Goal: Information Seeking & Learning: Learn about a topic

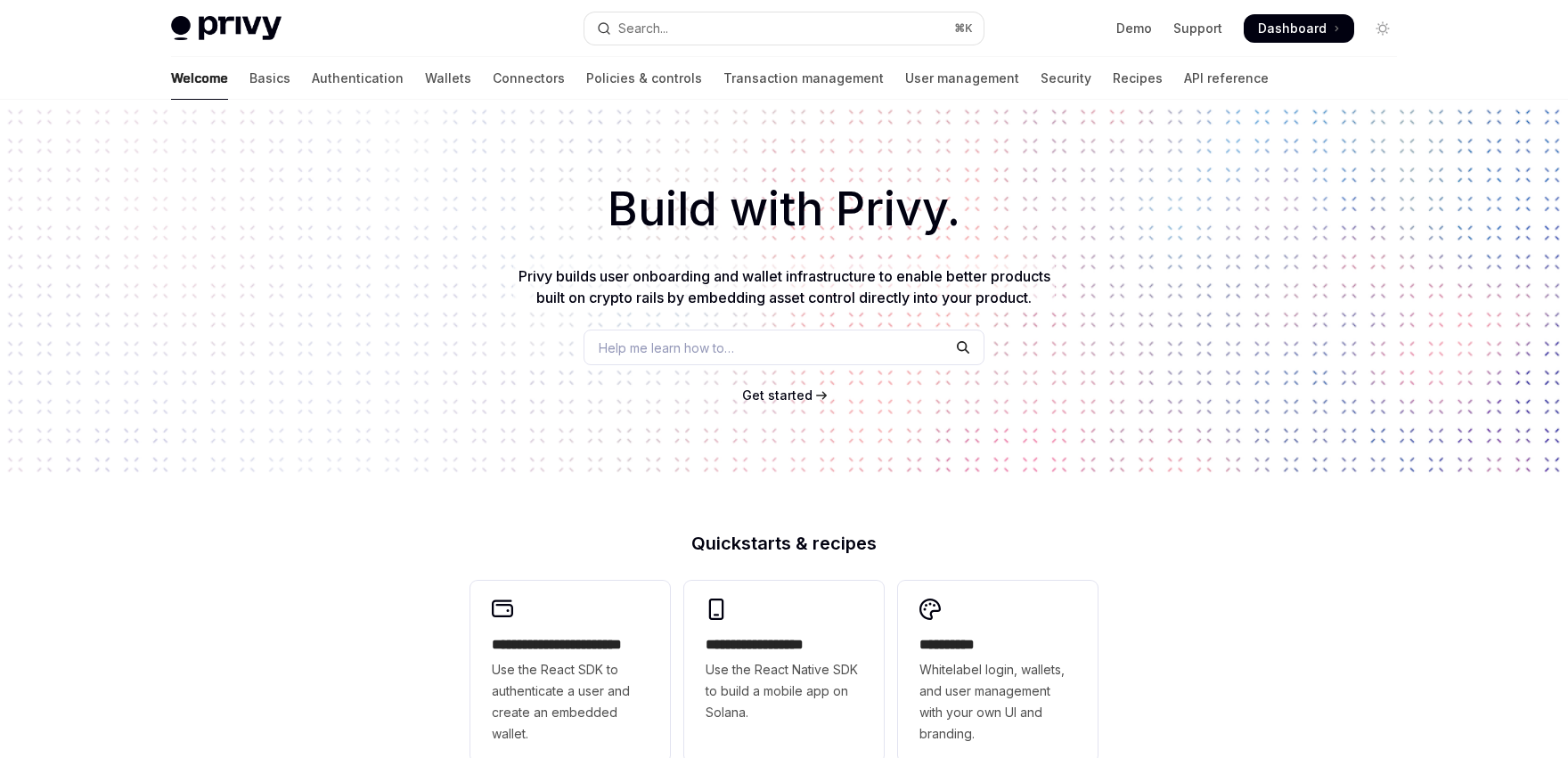
scroll to position [9, 0]
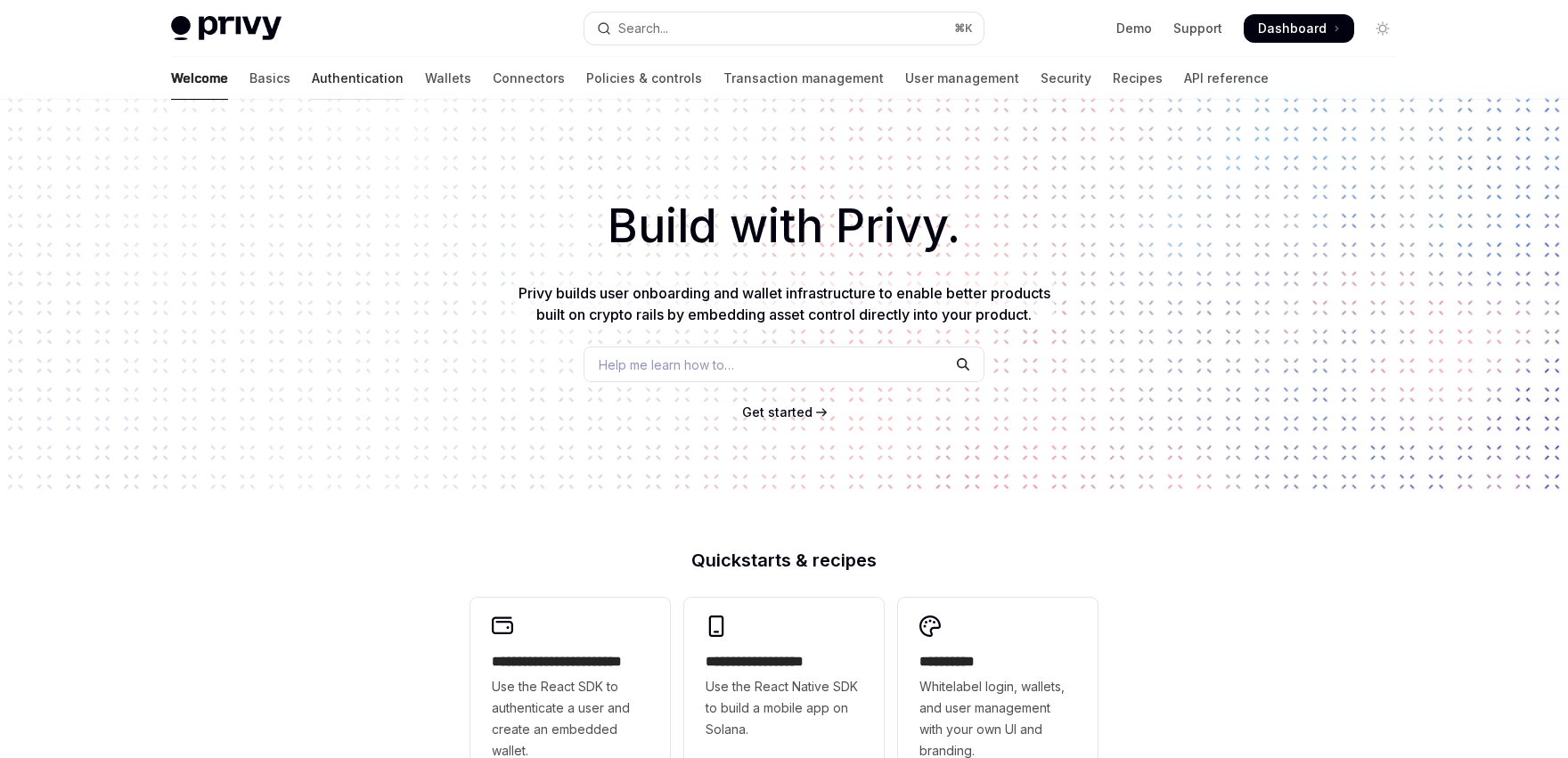
click at [312, 72] on link "Authentication" at bounding box center [358, 79] width 92 height 43
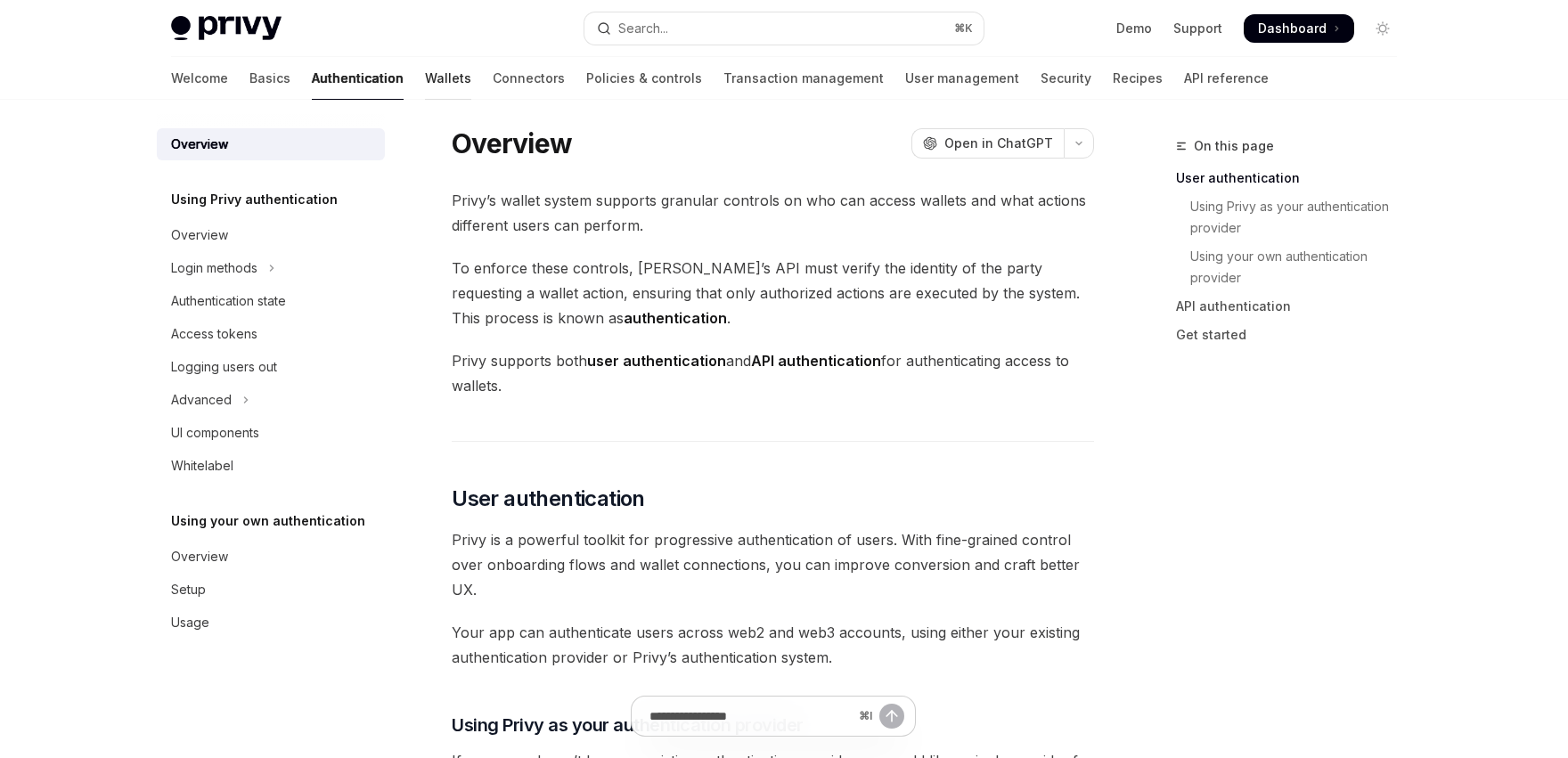
click at [425, 75] on link "Wallets" at bounding box center [449, 79] width 47 height 43
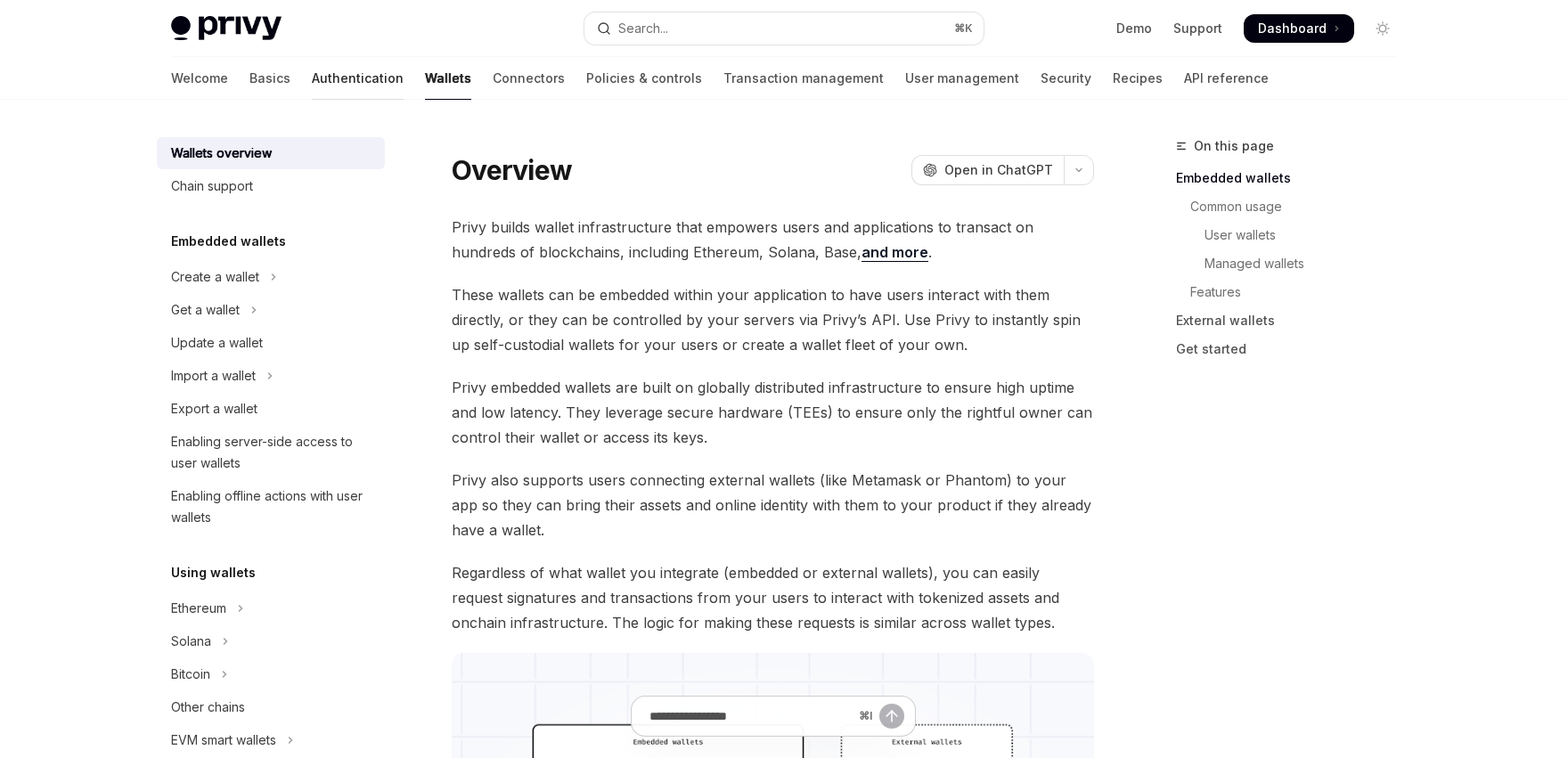
click at [312, 89] on link "Authentication" at bounding box center [358, 79] width 92 height 43
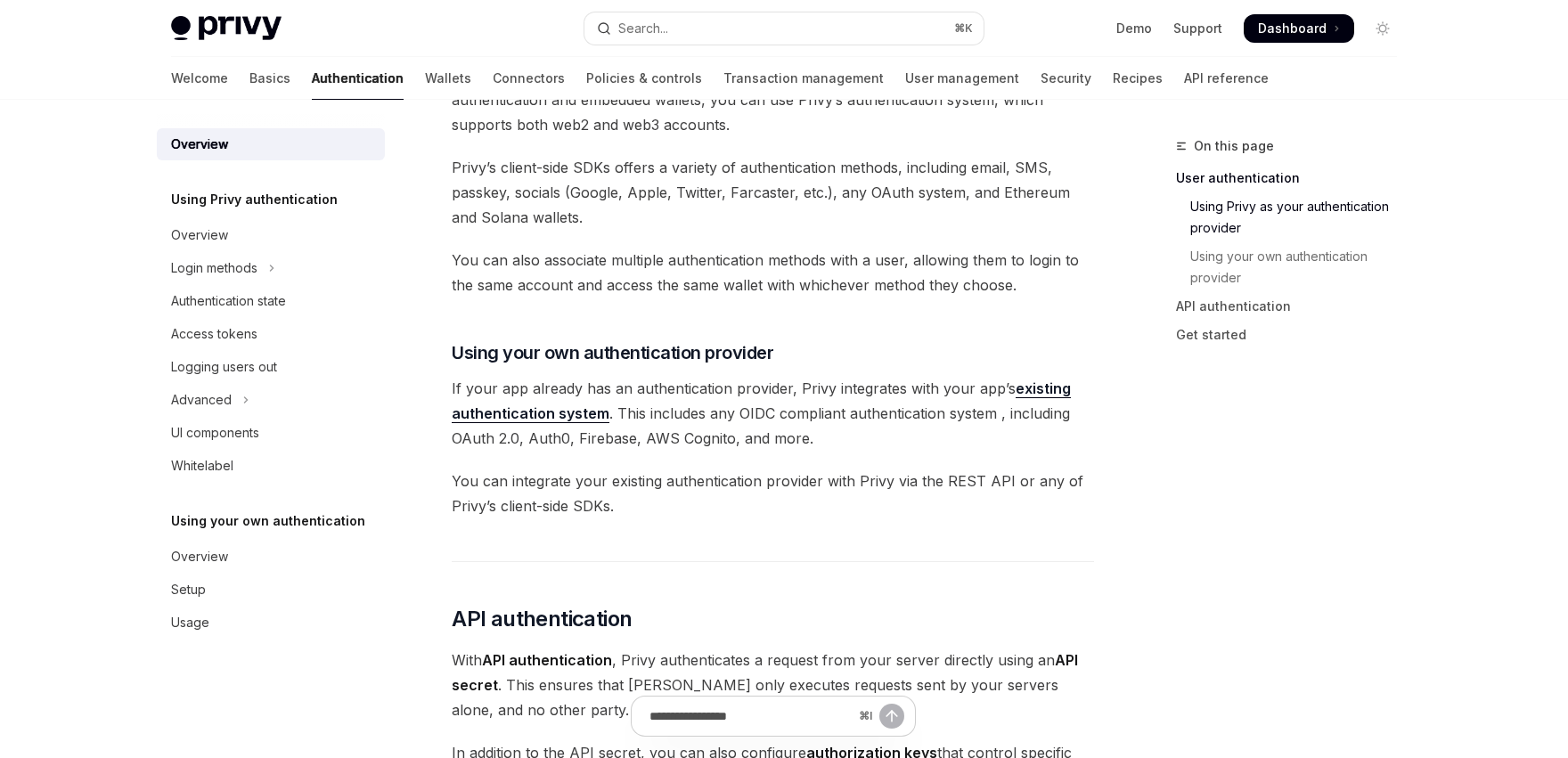
scroll to position [472, 0]
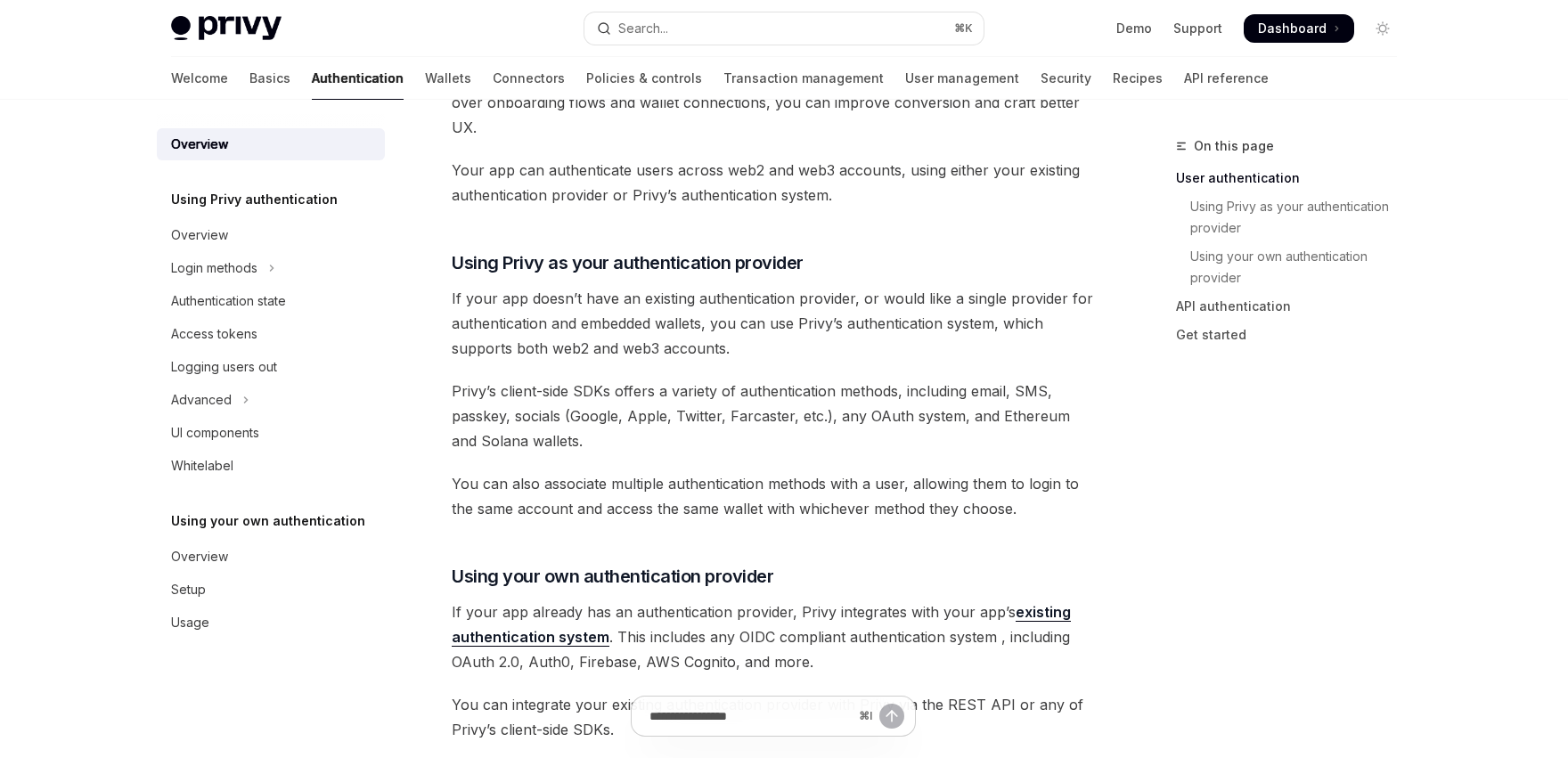
click at [518, 312] on span "If your app doesn’t have an existing authentication provider, or would like a s…" at bounding box center [772, 323] width 642 height 75
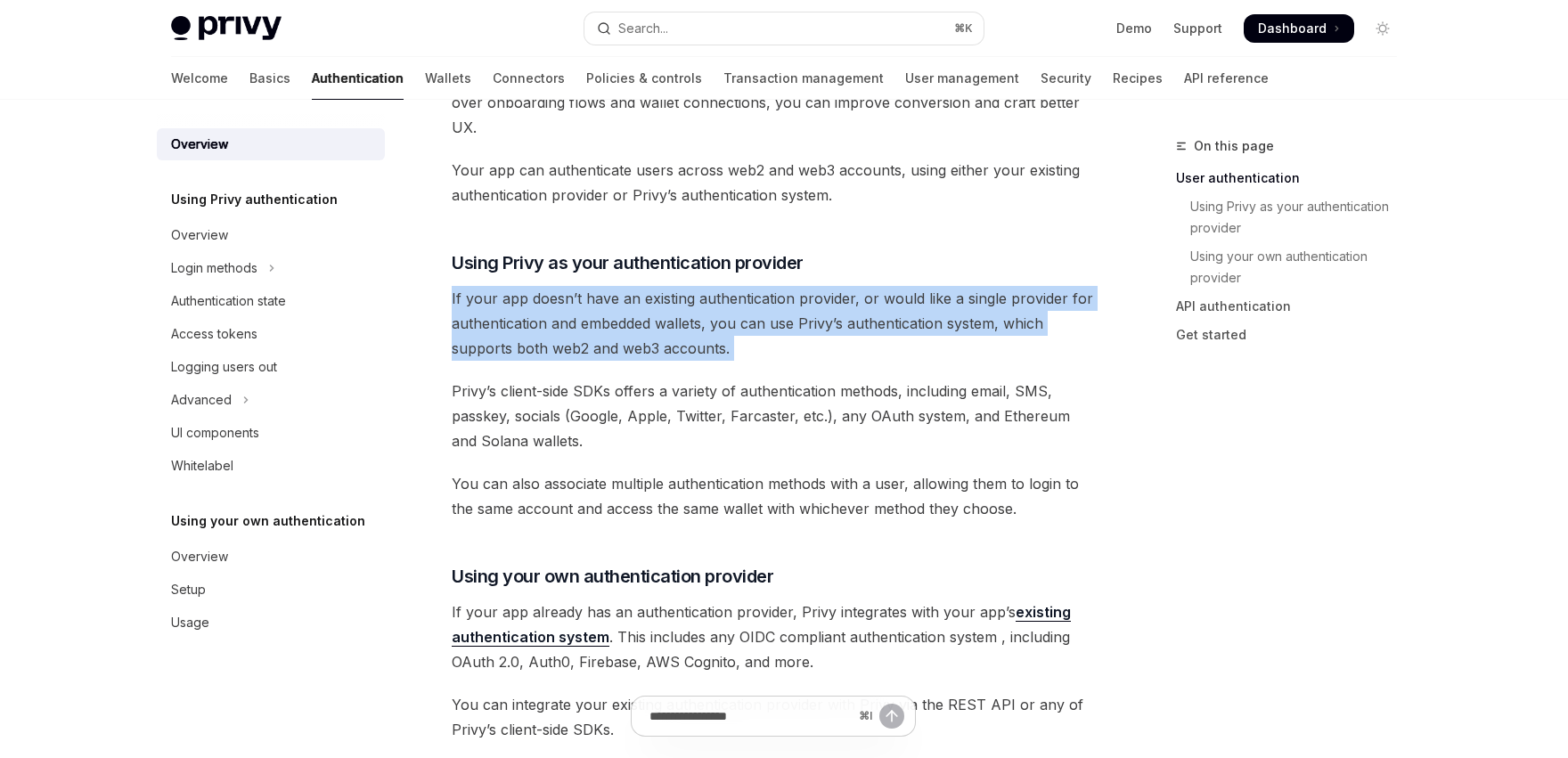
click at [518, 312] on span "If your app doesn’t have an existing authentication provider, or would like a s…" at bounding box center [772, 323] width 642 height 75
click at [524, 327] on span "If your app doesn’t have an existing authentication provider, or would like a s…" at bounding box center [772, 323] width 642 height 75
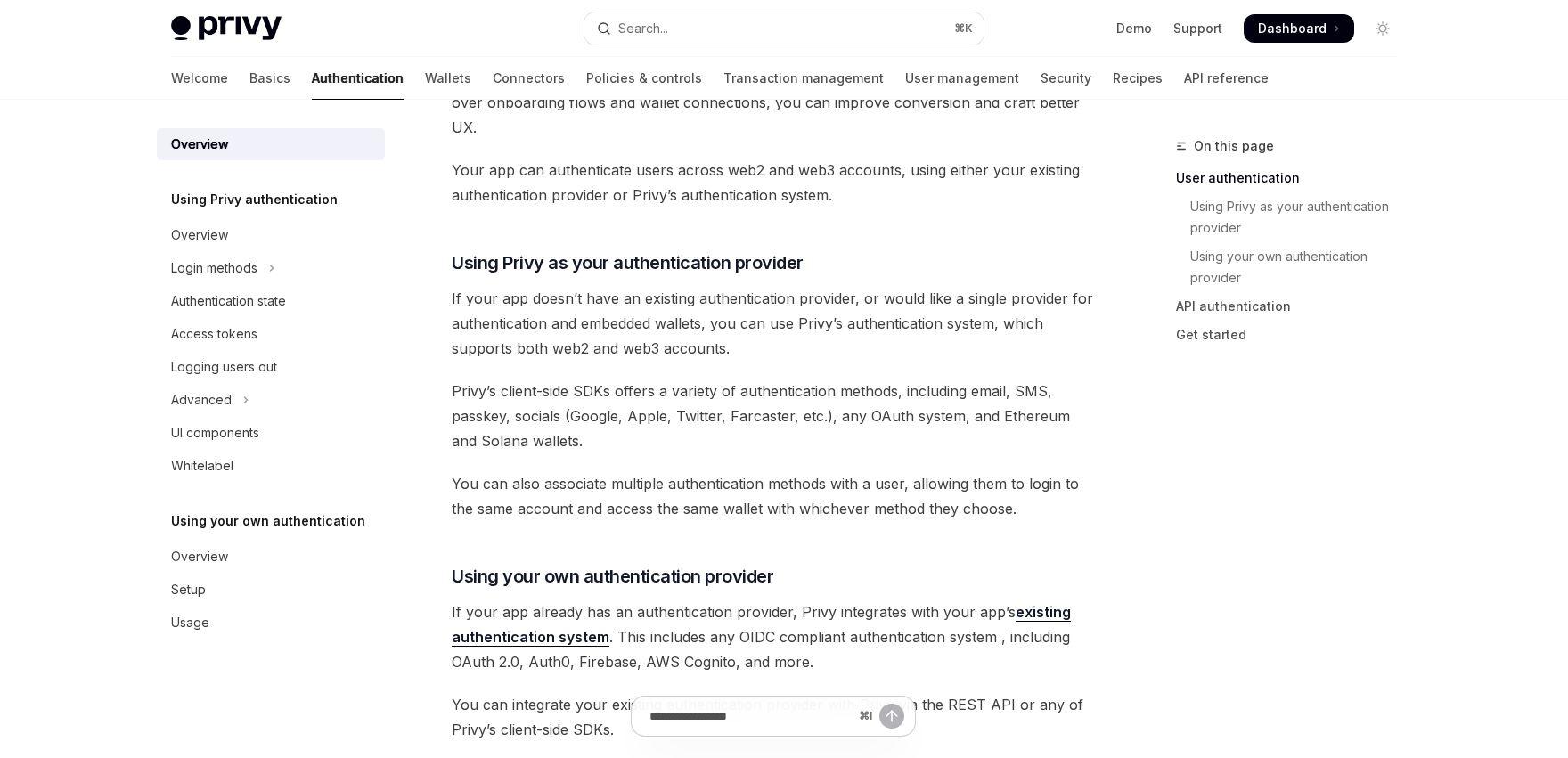
click at [535, 349] on span "If your app doesn’t have an existing authentication provider, or would like a s…" at bounding box center [772, 323] width 642 height 75
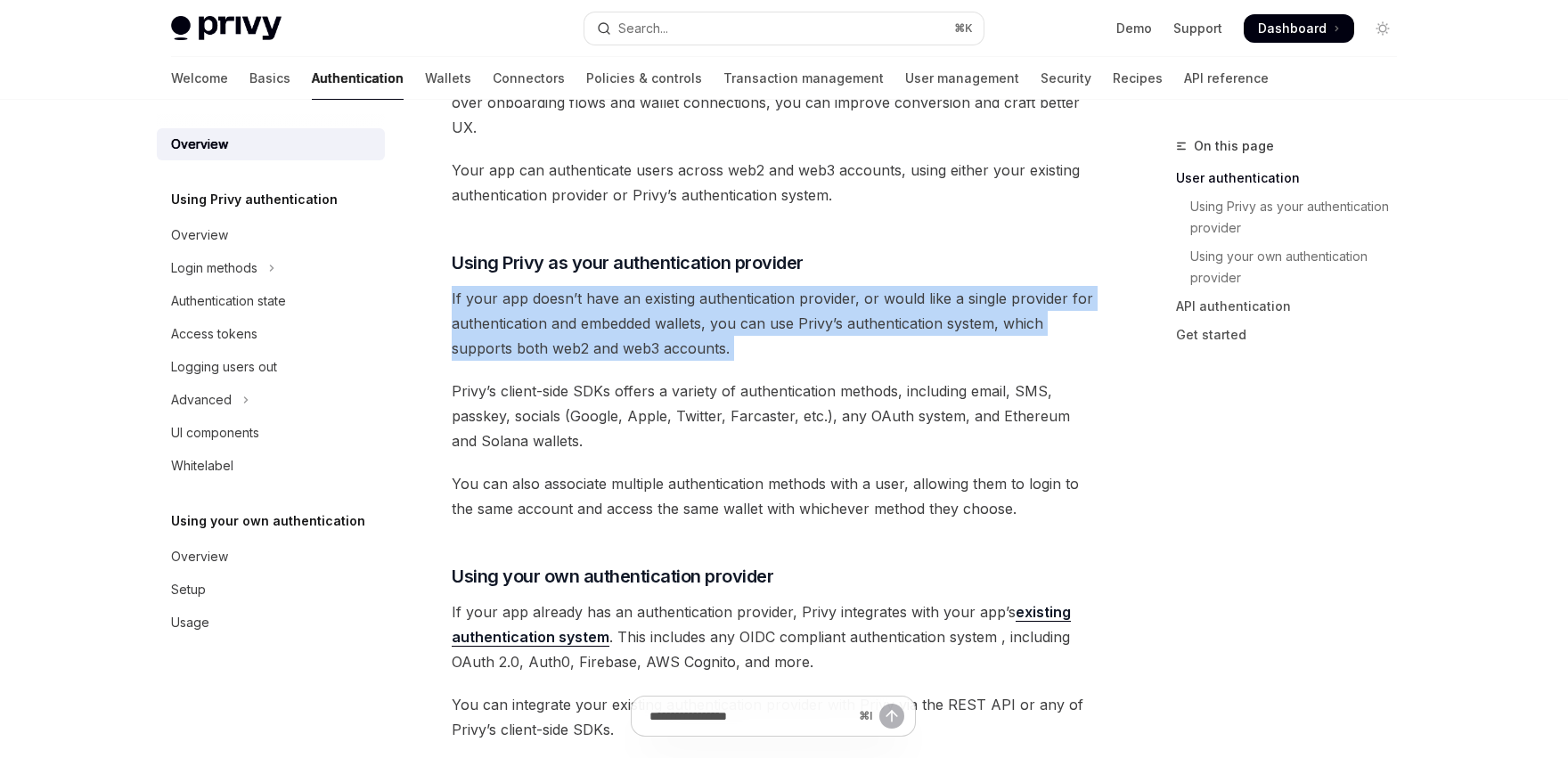
click at [535, 349] on span "If your app doesn’t have an existing authentication provider, or would like a s…" at bounding box center [772, 323] width 642 height 75
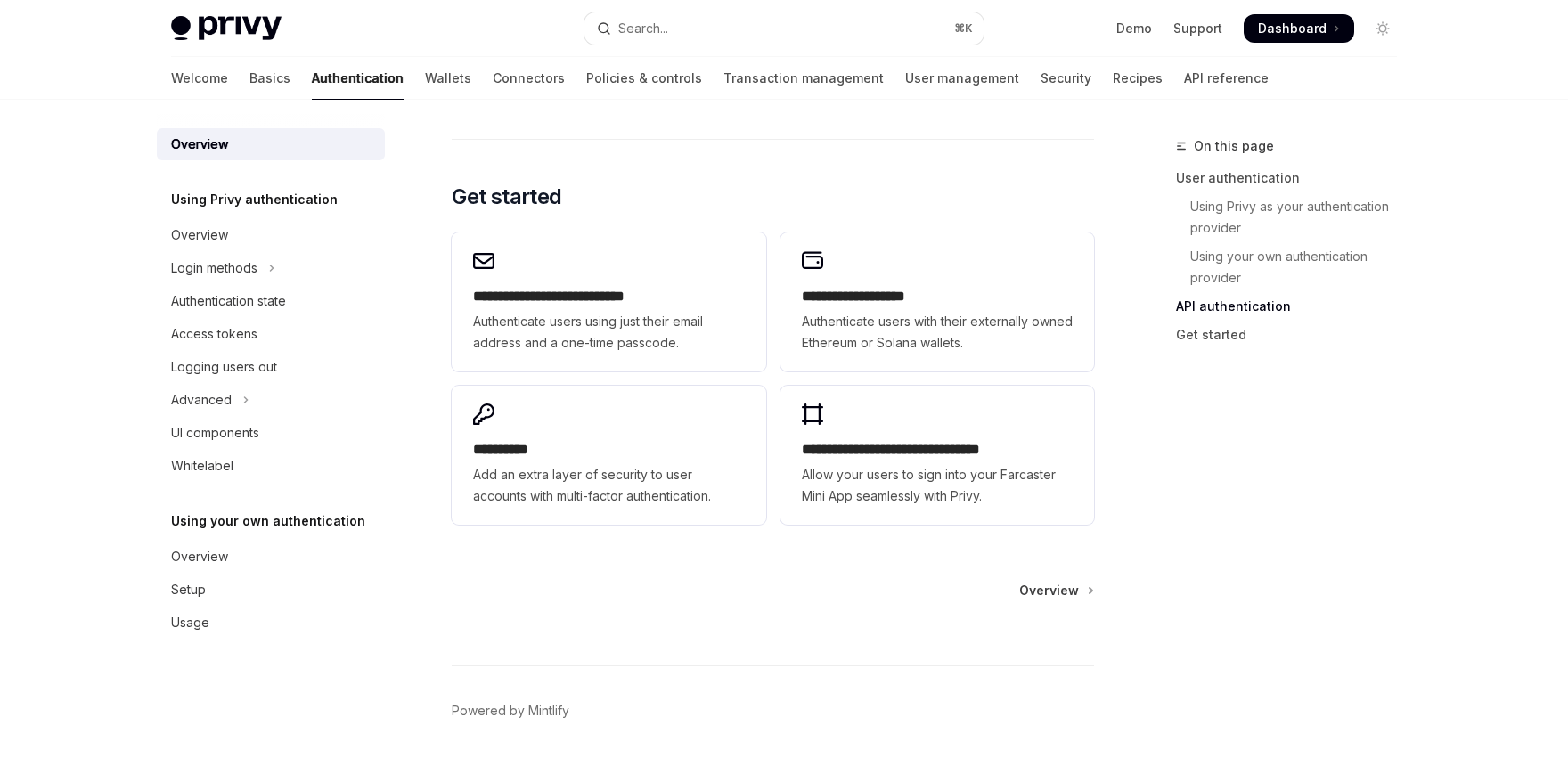
scroll to position [1475, 0]
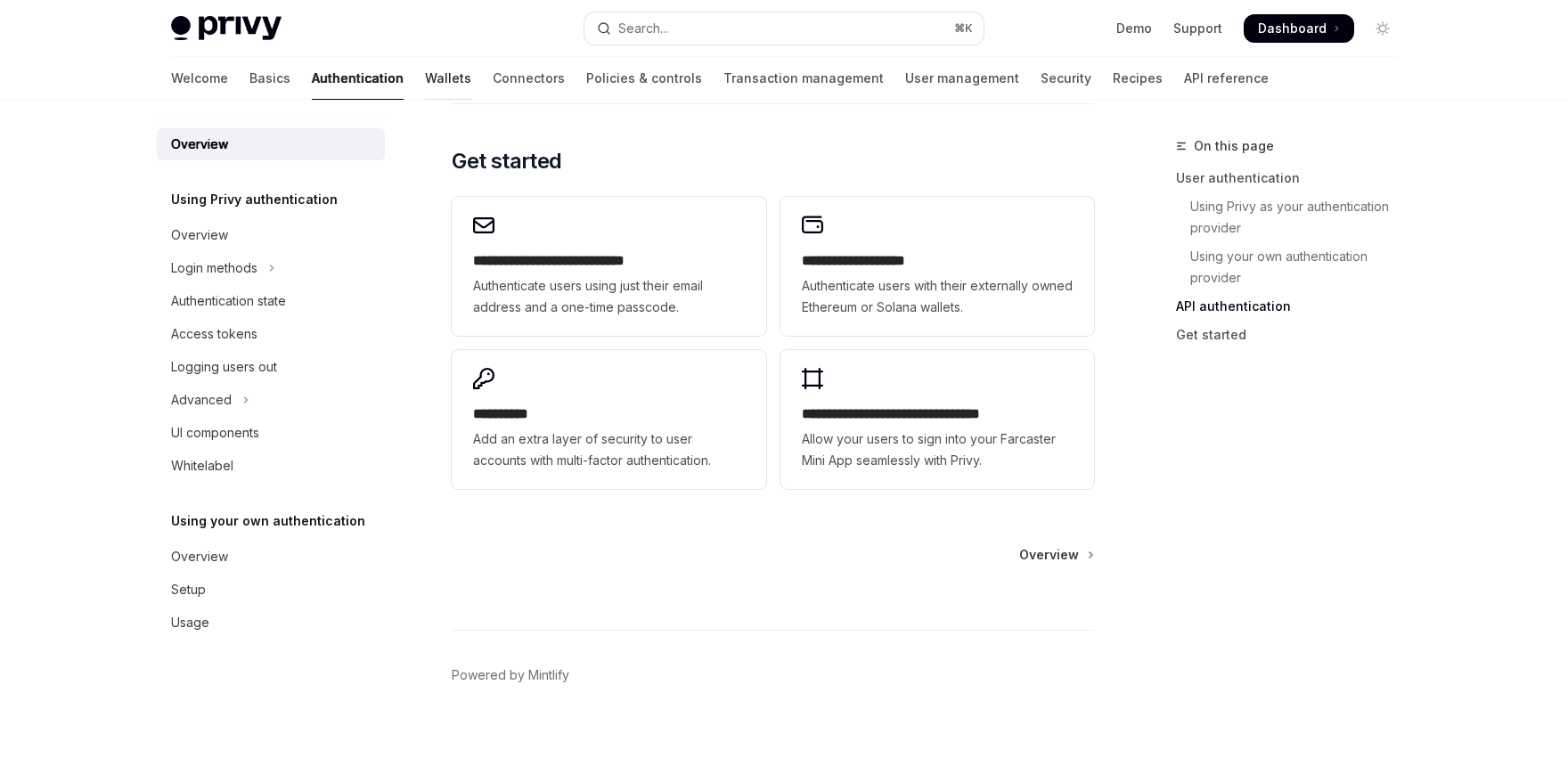
click at [425, 75] on link "Wallets" at bounding box center [449, 79] width 47 height 43
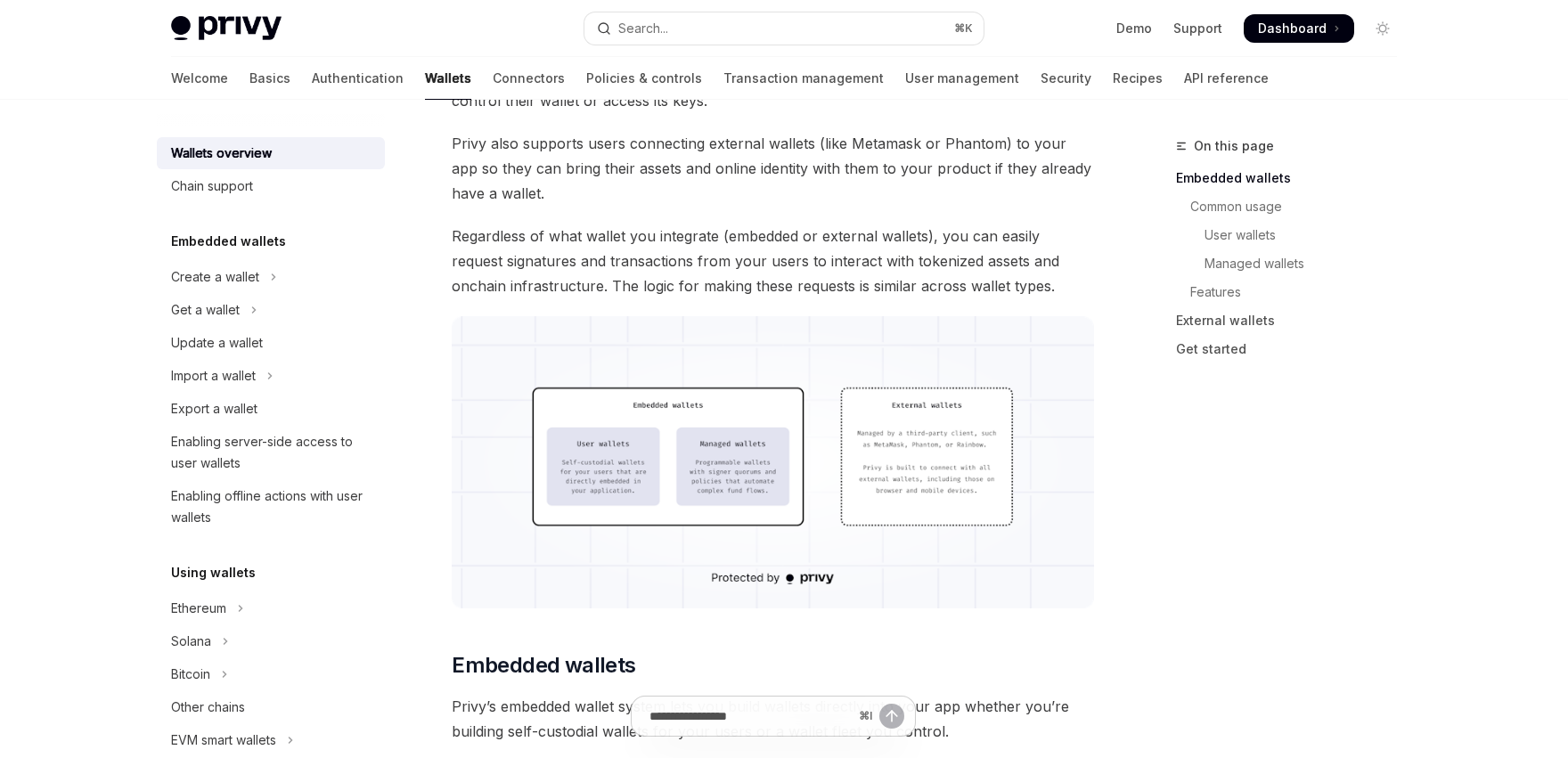
scroll to position [350, 0]
click at [675, 436] on img at bounding box center [772, 459] width 642 height 293
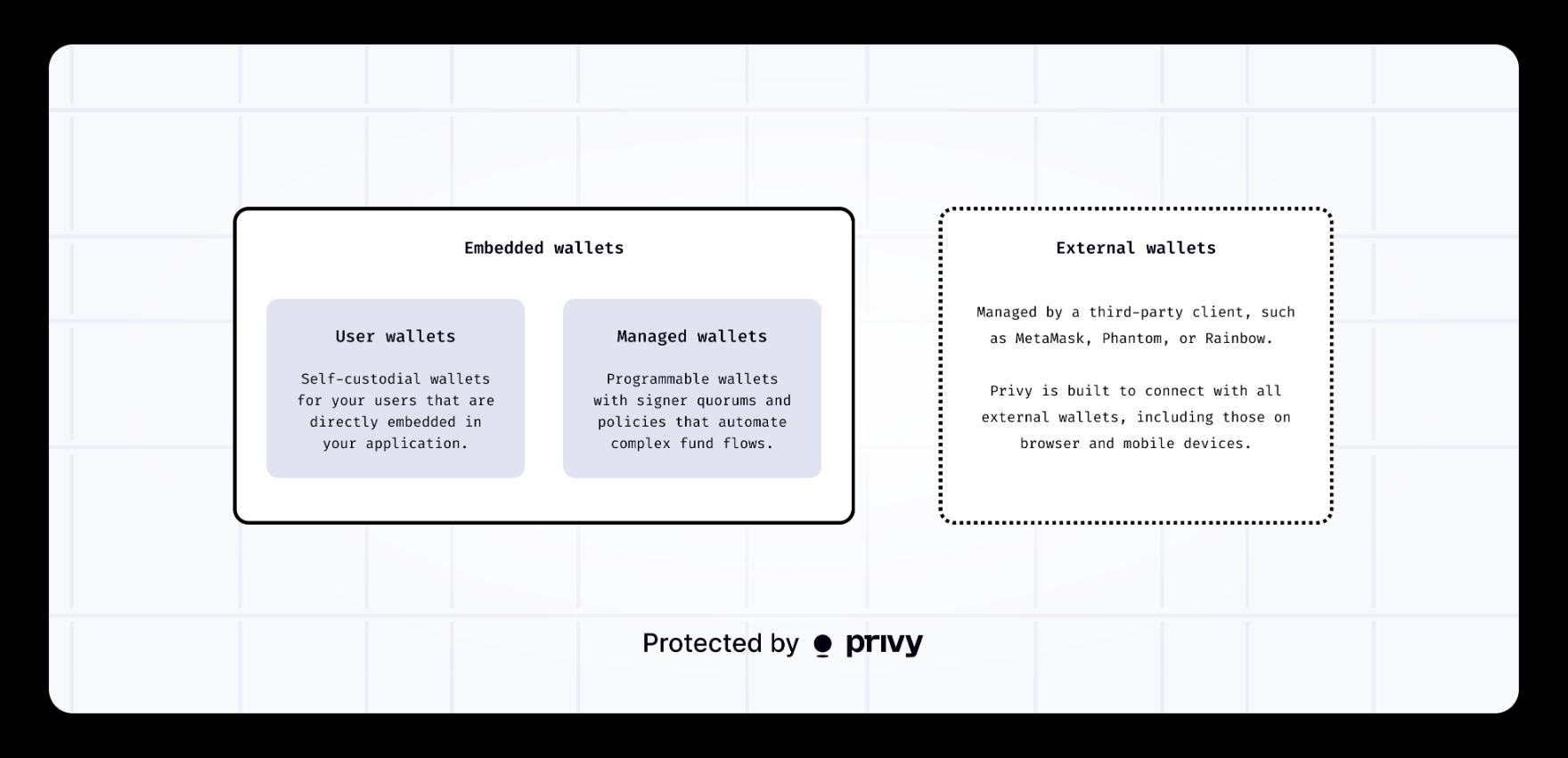
click at [673, 436] on img at bounding box center [784, 379] width 1470 height 669
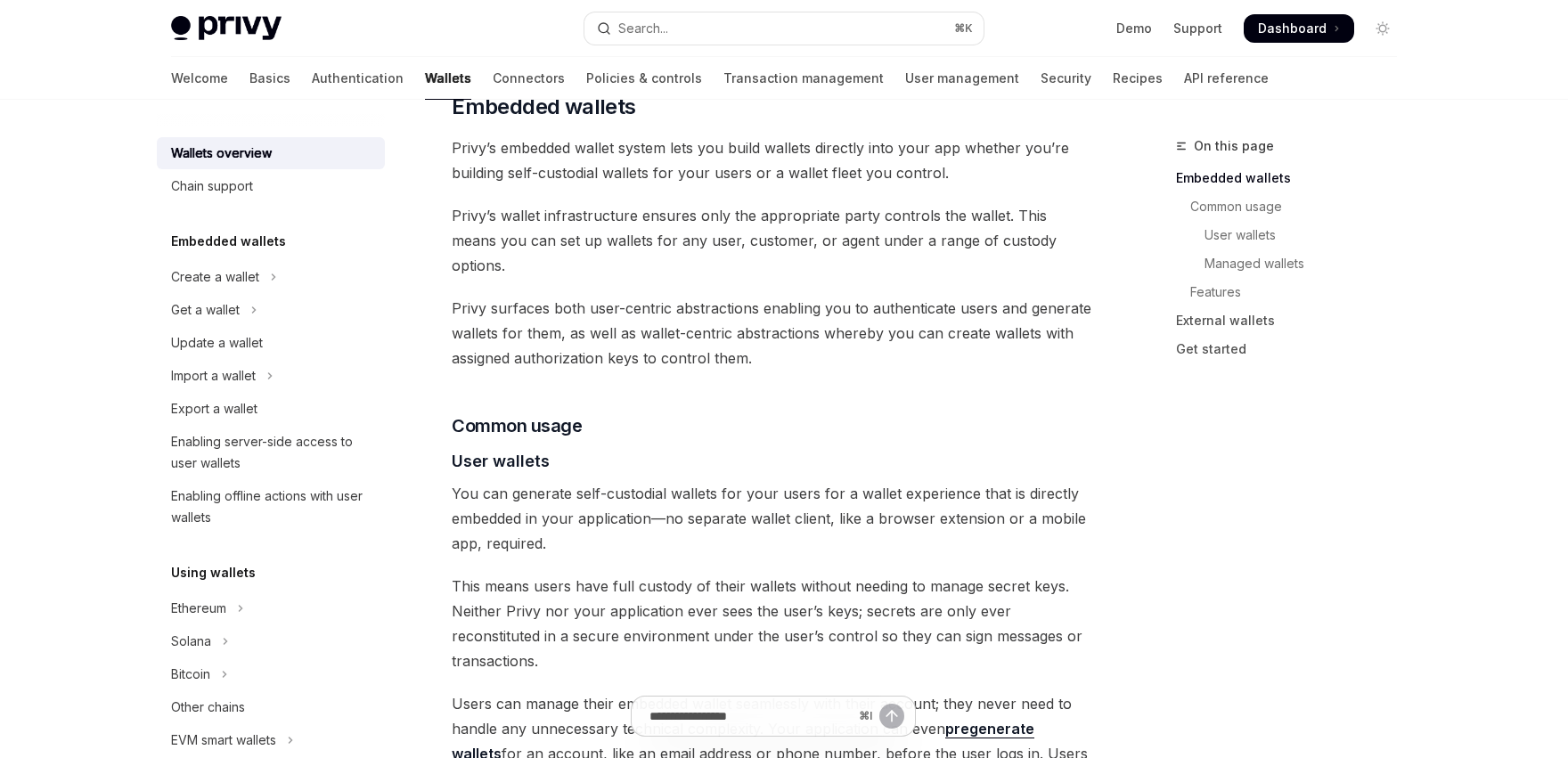
scroll to position [926, 0]
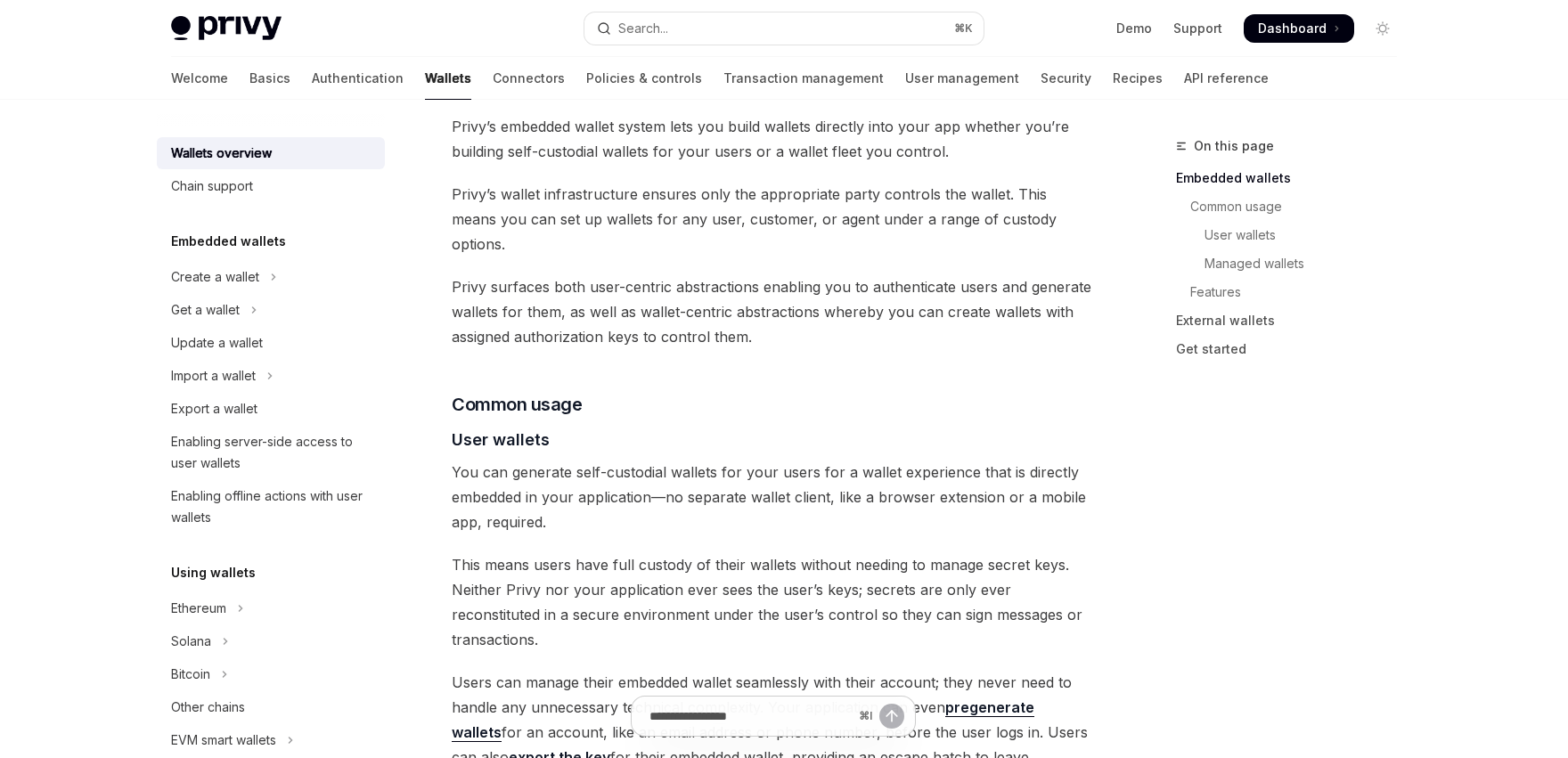
click at [716, 460] on span "You can generate self-custodial wallets for your users for a wallet experience …" at bounding box center [772, 497] width 642 height 75
click at [698, 489] on span "You can generate self-custodial wallets for your users for a wallet experience …" at bounding box center [772, 497] width 642 height 75
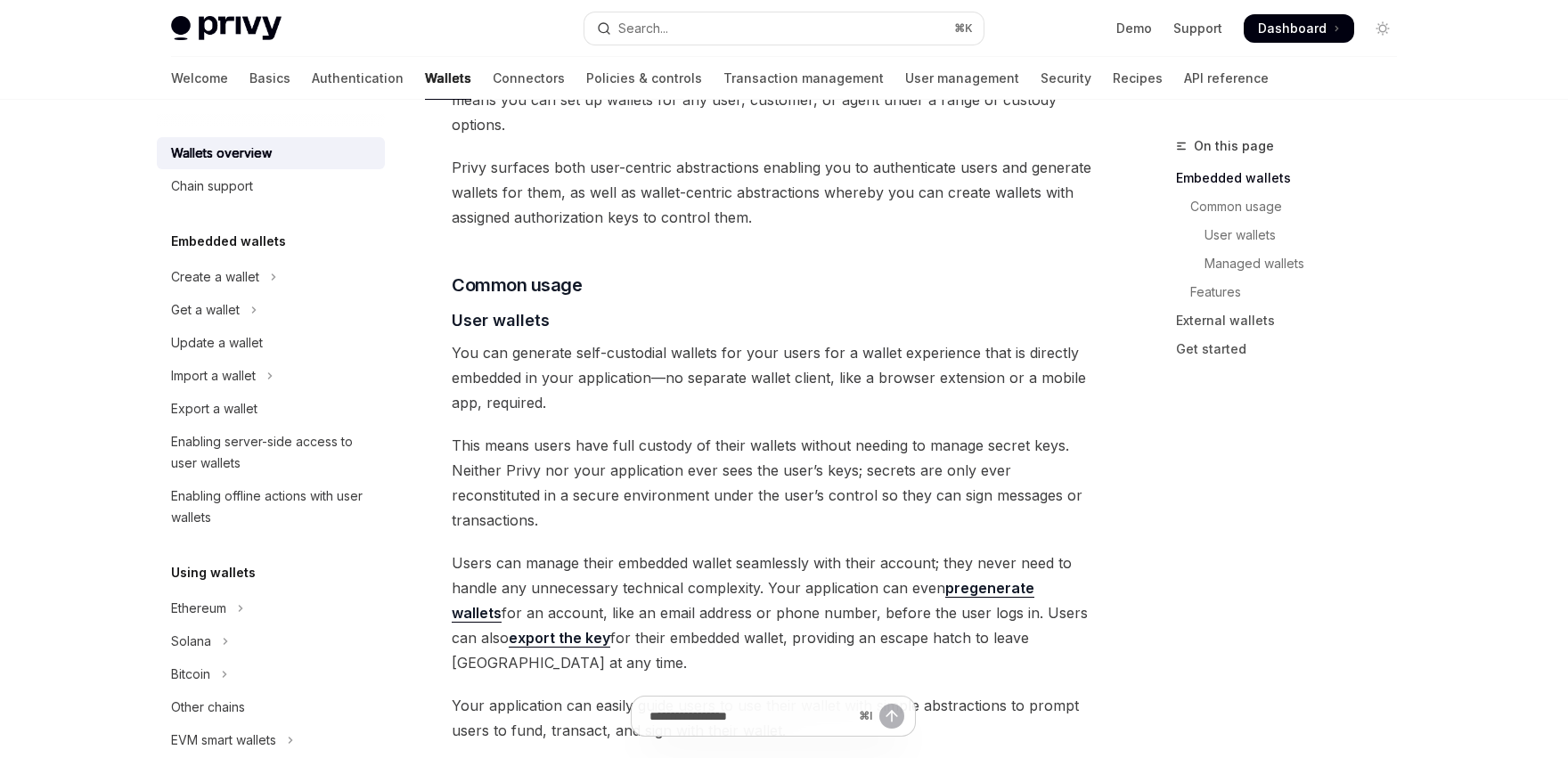
scroll to position [1054, 0]
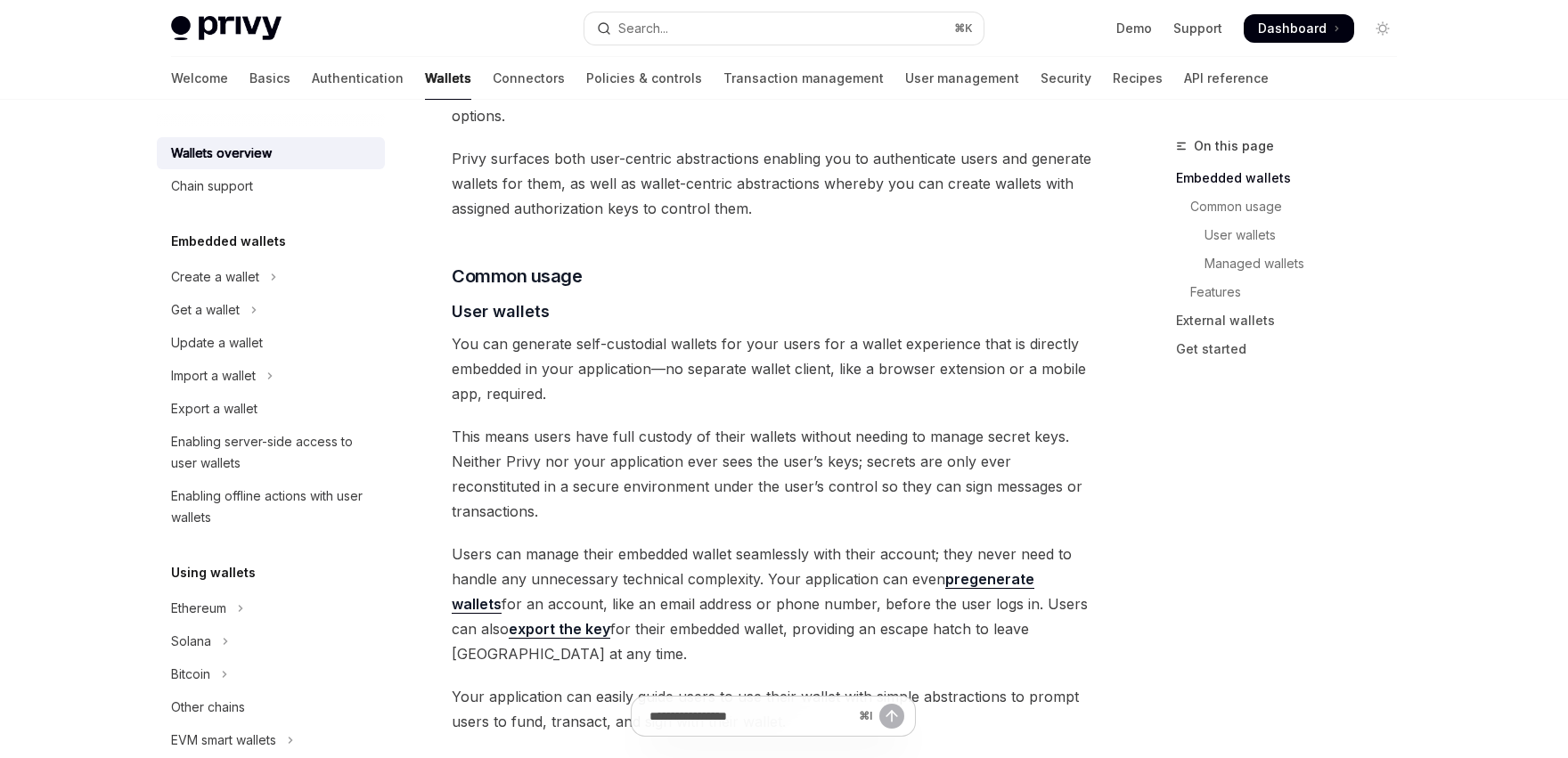
click at [717, 424] on span "This means users have full custody of their wallets without needing to manage s…" at bounding box center [772, 474] width 642 height 100
click at [697, 454] on span "This means users have full custody of their wallets without needing to manage s…" at bounding box center [772, 474] width 642 height 100
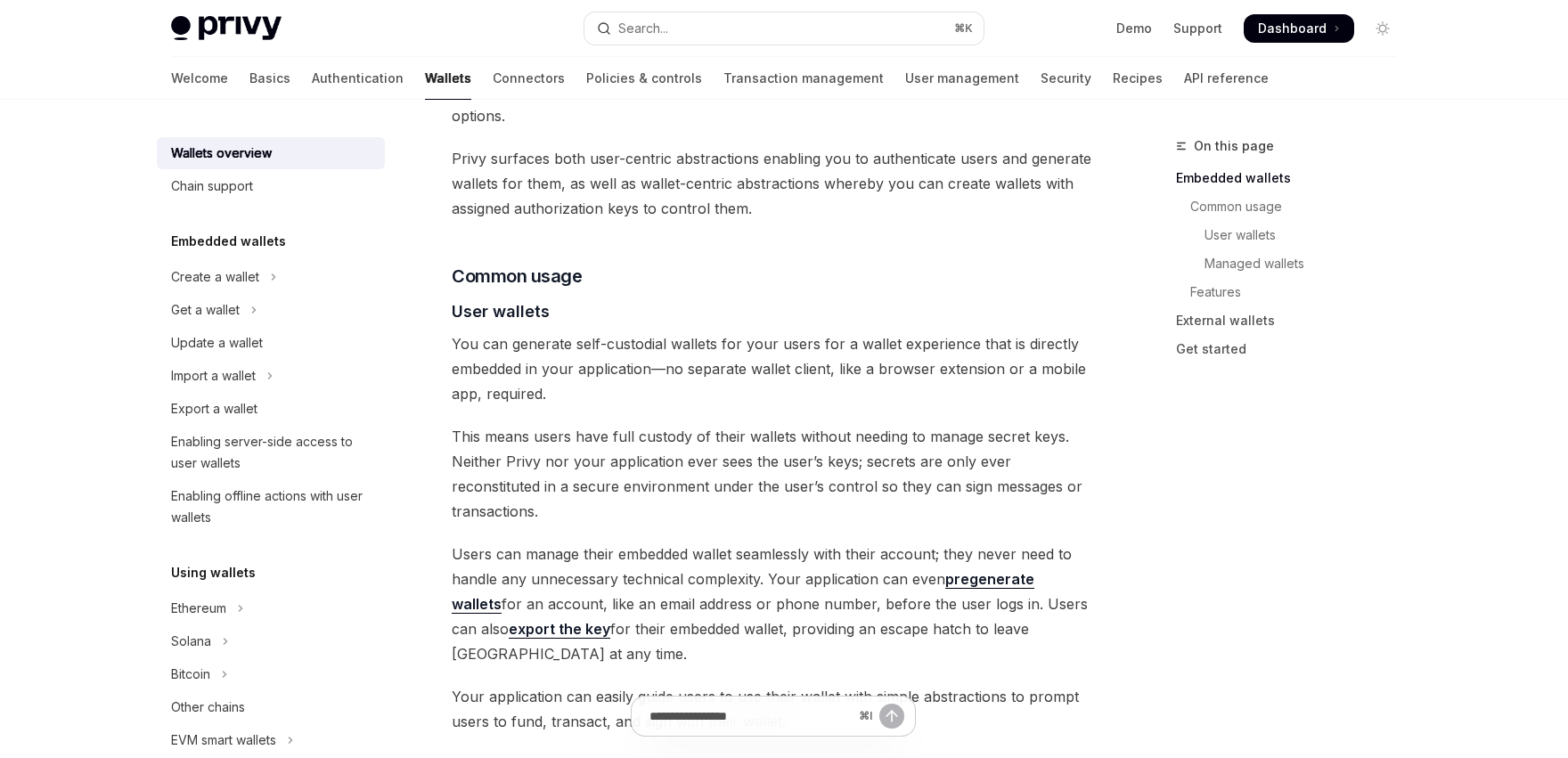
click at [712, 429] on span "This means users have full custody of their wallets without needing to manage s…" at bounding box center [772, 474] width 642 height 100
click at [705, 428] on span "This means users have full custody of their wallets without needing to manage s…" at bounding box center [772, 474] width 642 height 100
click at [667, 431] on span "This means users have full custody of their wallets without needing to manage s…" at bounding box center [772, 474] width 642 height 100
click at [678, 541] on span "Users can manage their embedded wallet seamlessly with their account; they neve…" at bounding box center [772, 603] width 642 height 124
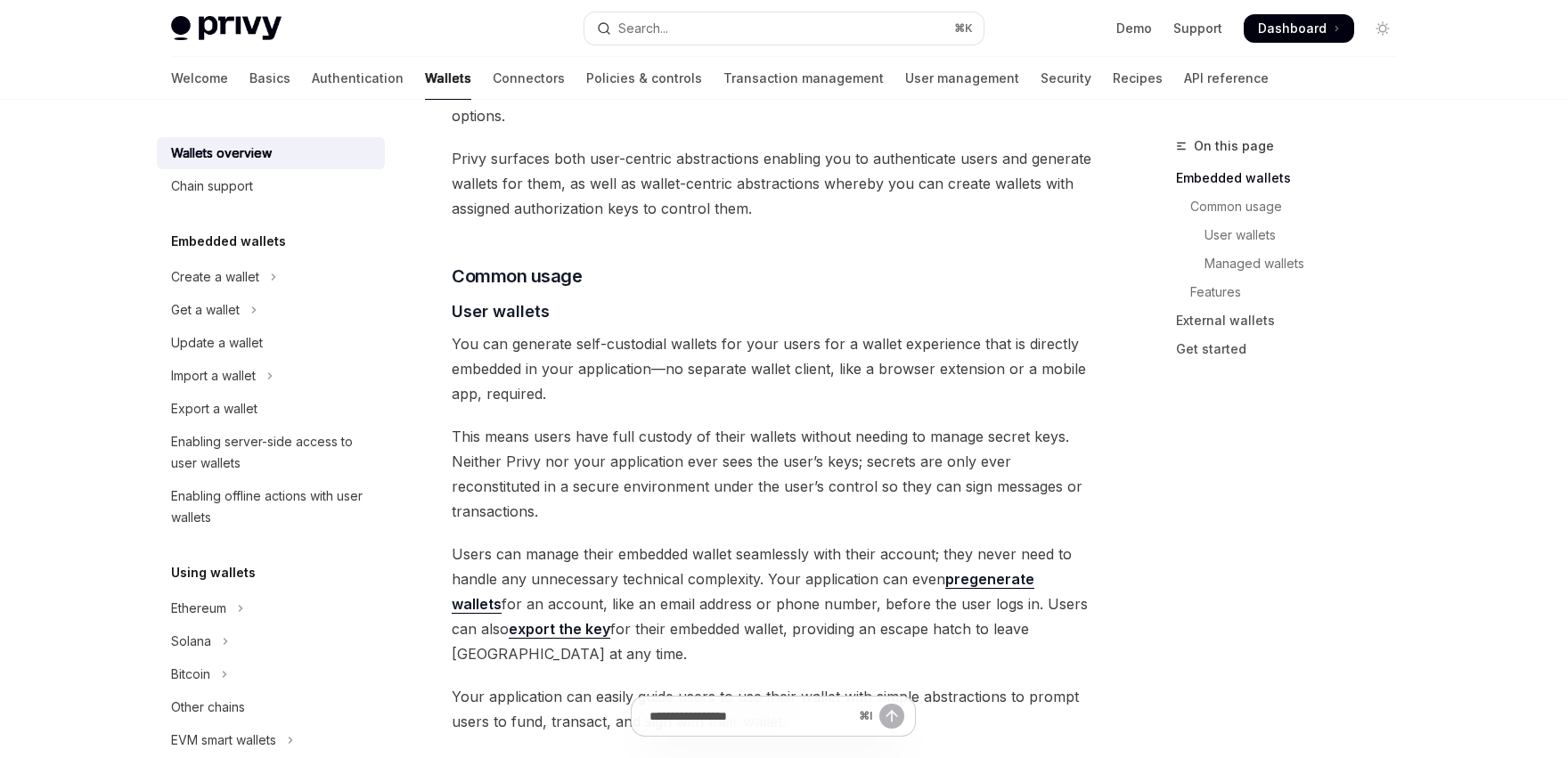
click at [678, 541] on span "Users can manage their embedded wallet seamlessly with their account; they neve…" at bounding box center [772, 603] width 642 height 124
click at [692, 484] on div "Privy builds wallet infrastructure that empowers users and applications to tran…" at bounding box center [772, 743] width 642 height 3146
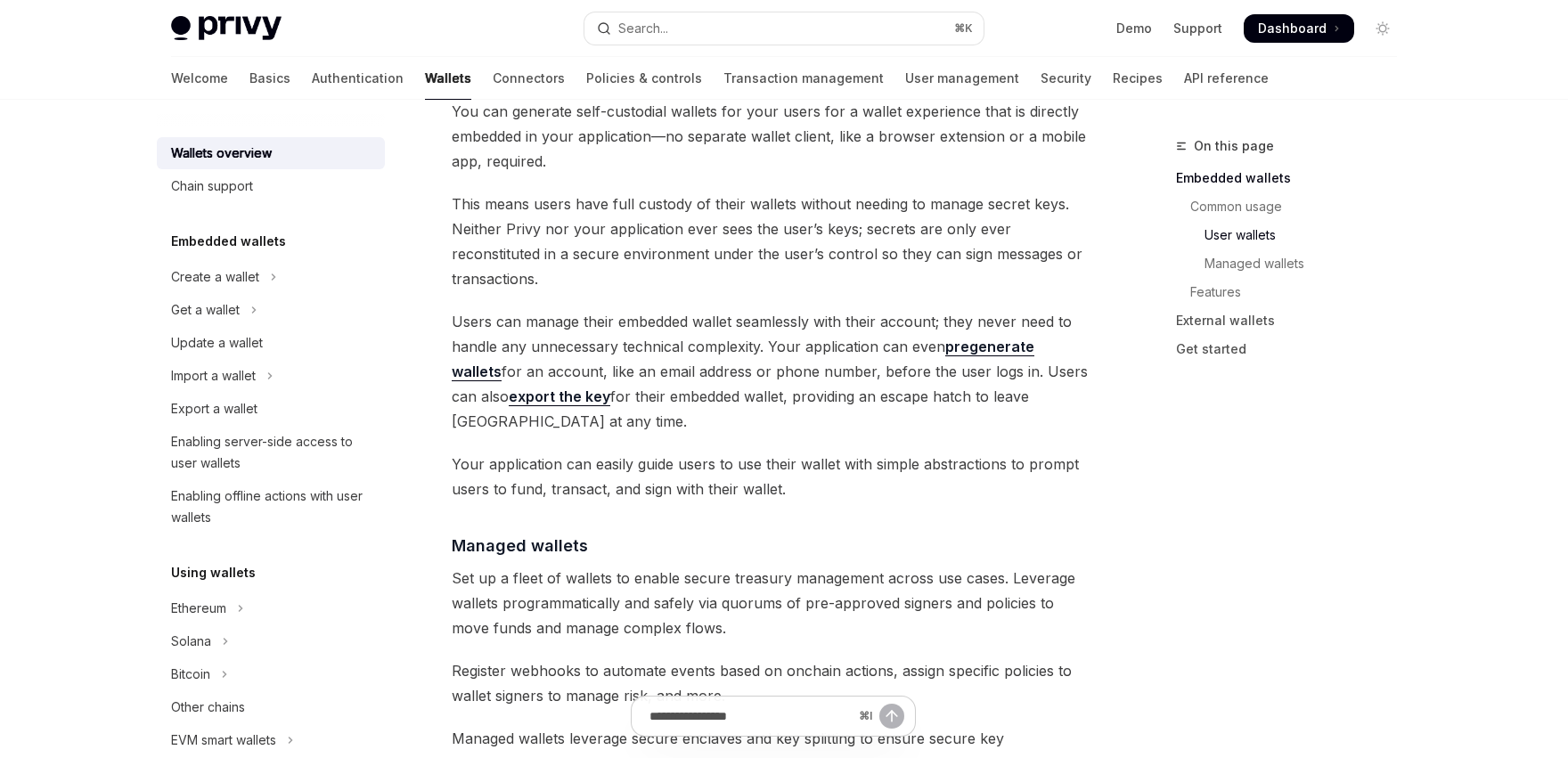
scroll to position [1298, 0]
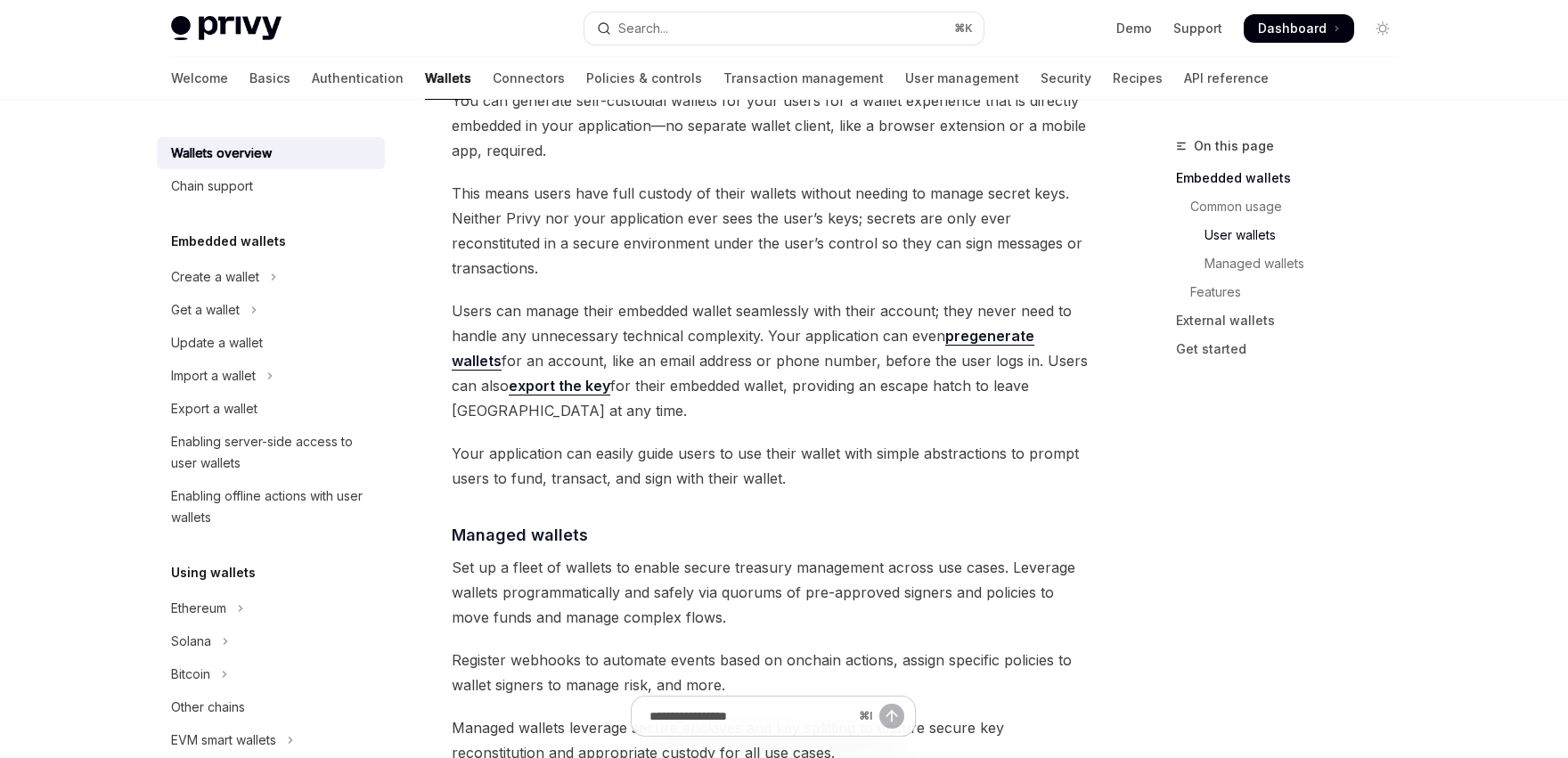
click at [785, 319] on span "Users can manage their embedded wallet seamlessly with their account; they neve…" at bounding box center [772, 360] width 642 height 124
click at [766, 337] on span "Users can manage their embedded wallet seamlessly with their account; they neve…" at bounding box center [772, 360] width 642 height 124
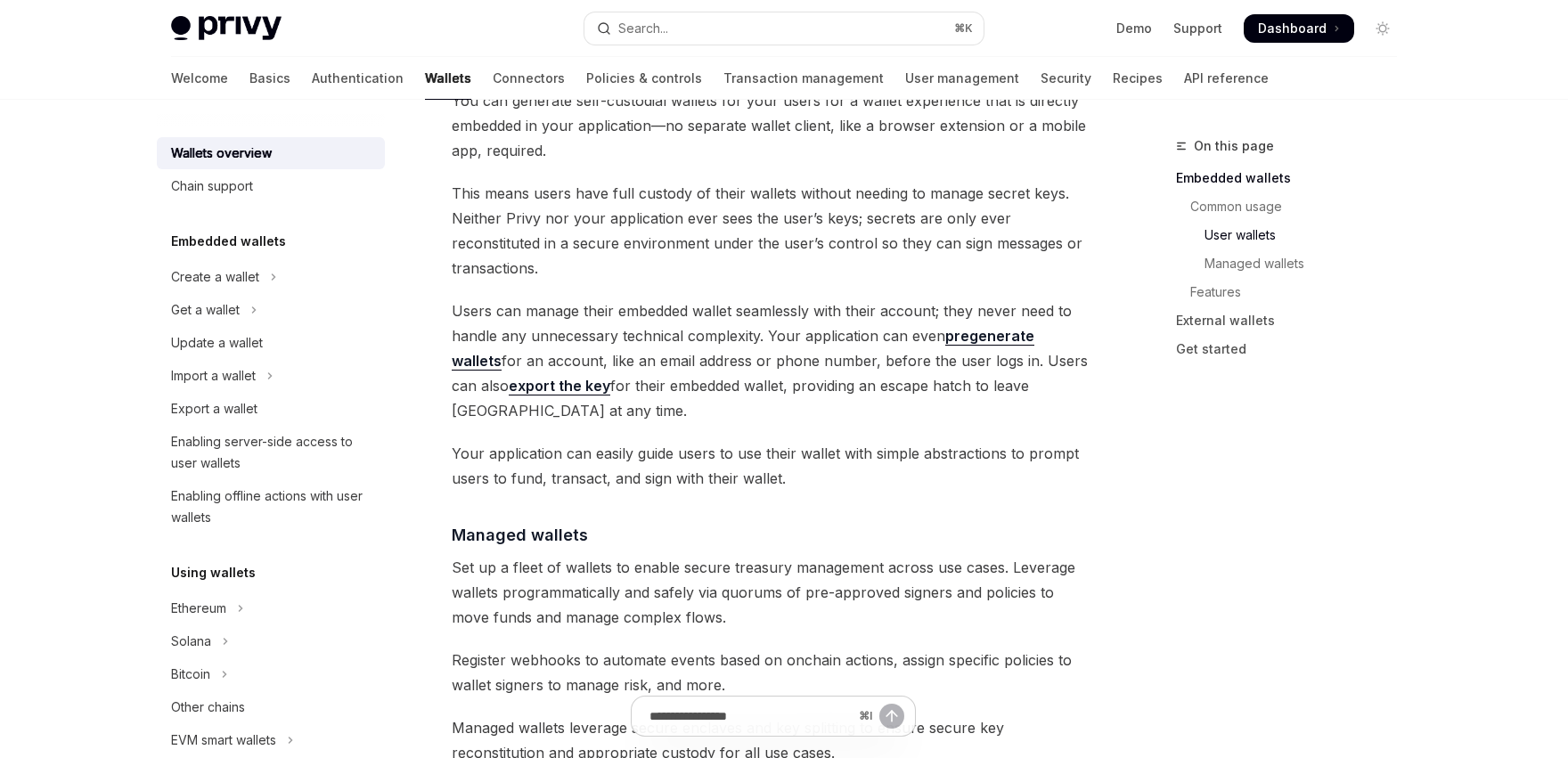
click at [766, 337] on span "Users can manage their embedded wallet seamlessly with their account; they neve…" at bounding box center [772, 360] width 642 height 124
click at [755, 441] on span "Your application can easily guide users to use their wallet with simple abstrac…" at bounding box center [772, 465] width 642 height 50
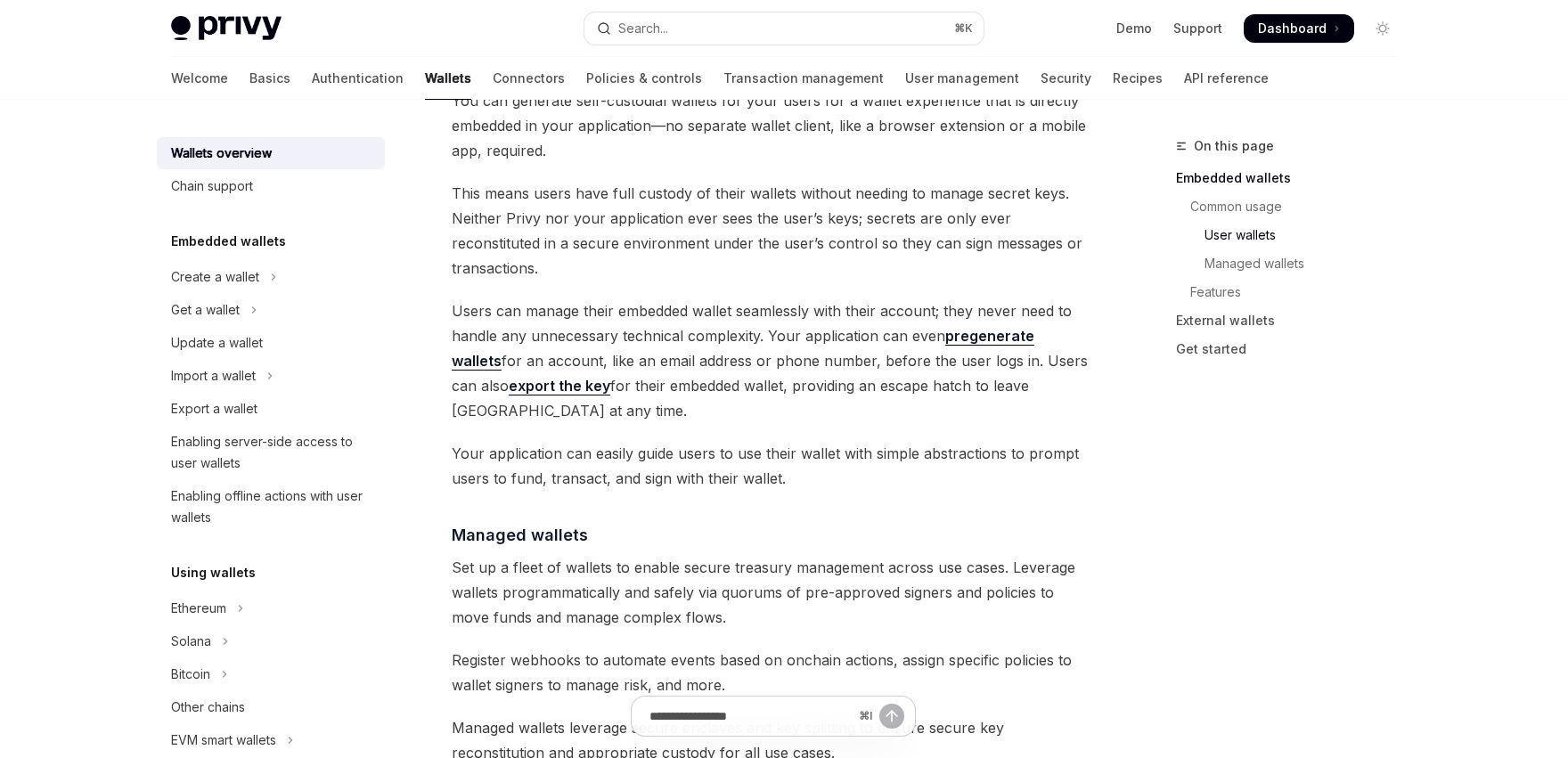
click at [755, 441] on span "Your application can easily guide users to use their wallet with simple abstrac…" at bounding box center [772, 465] width 642 height 50
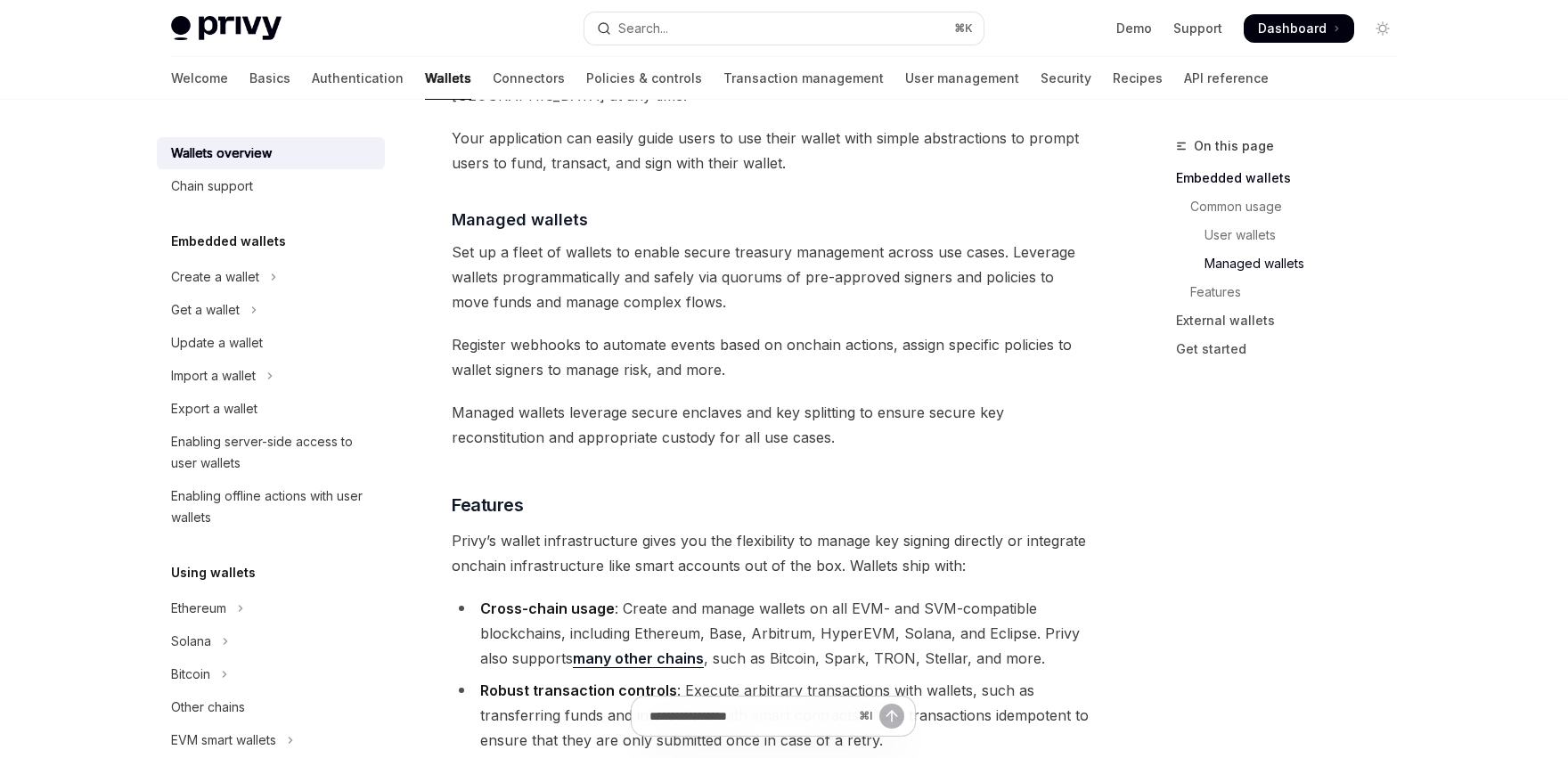
scroll to position [1908, 0]
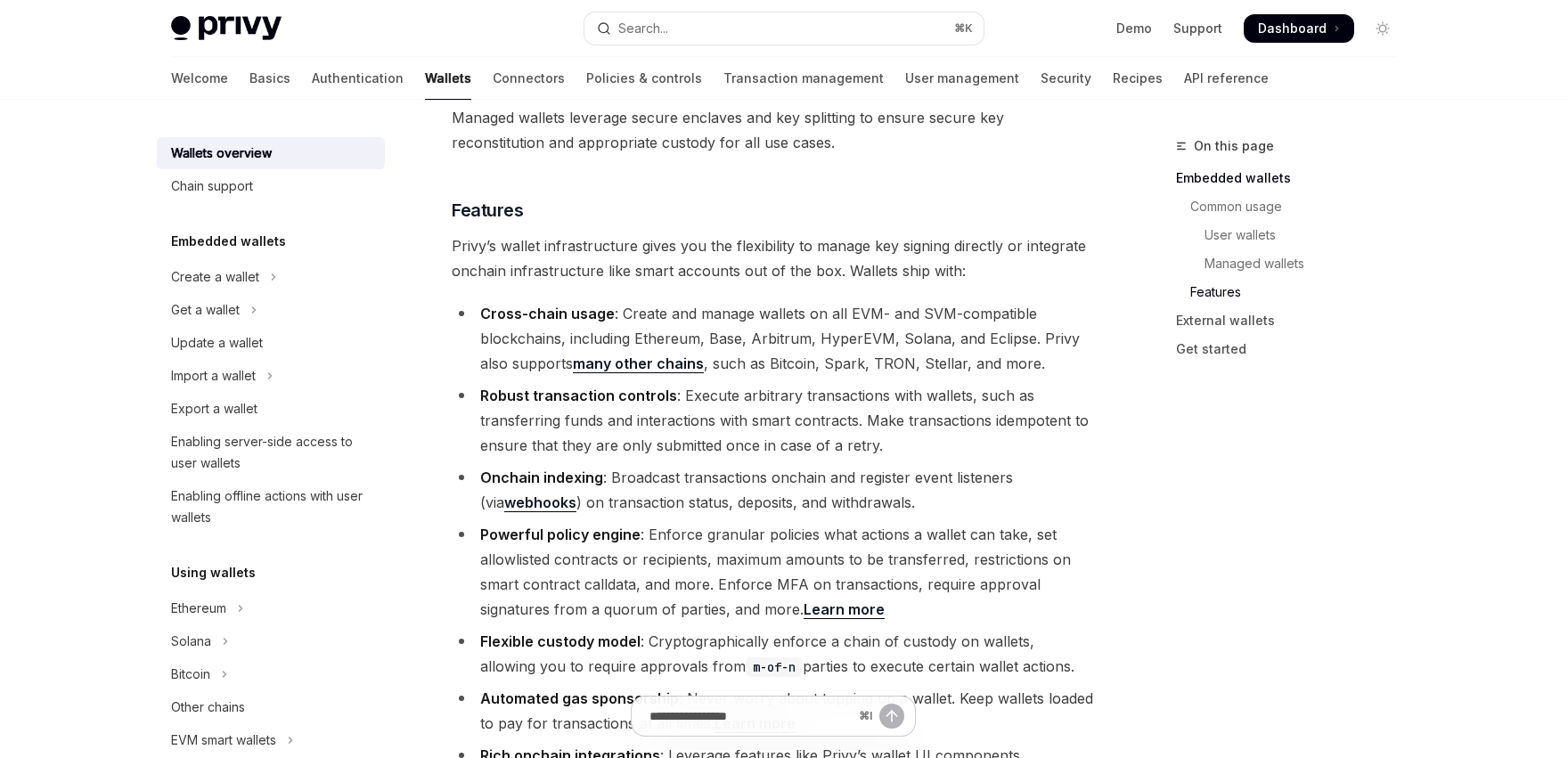
click at [672, 354] on link "many other chains" at bounding box center [639, 364] width 131 height 19
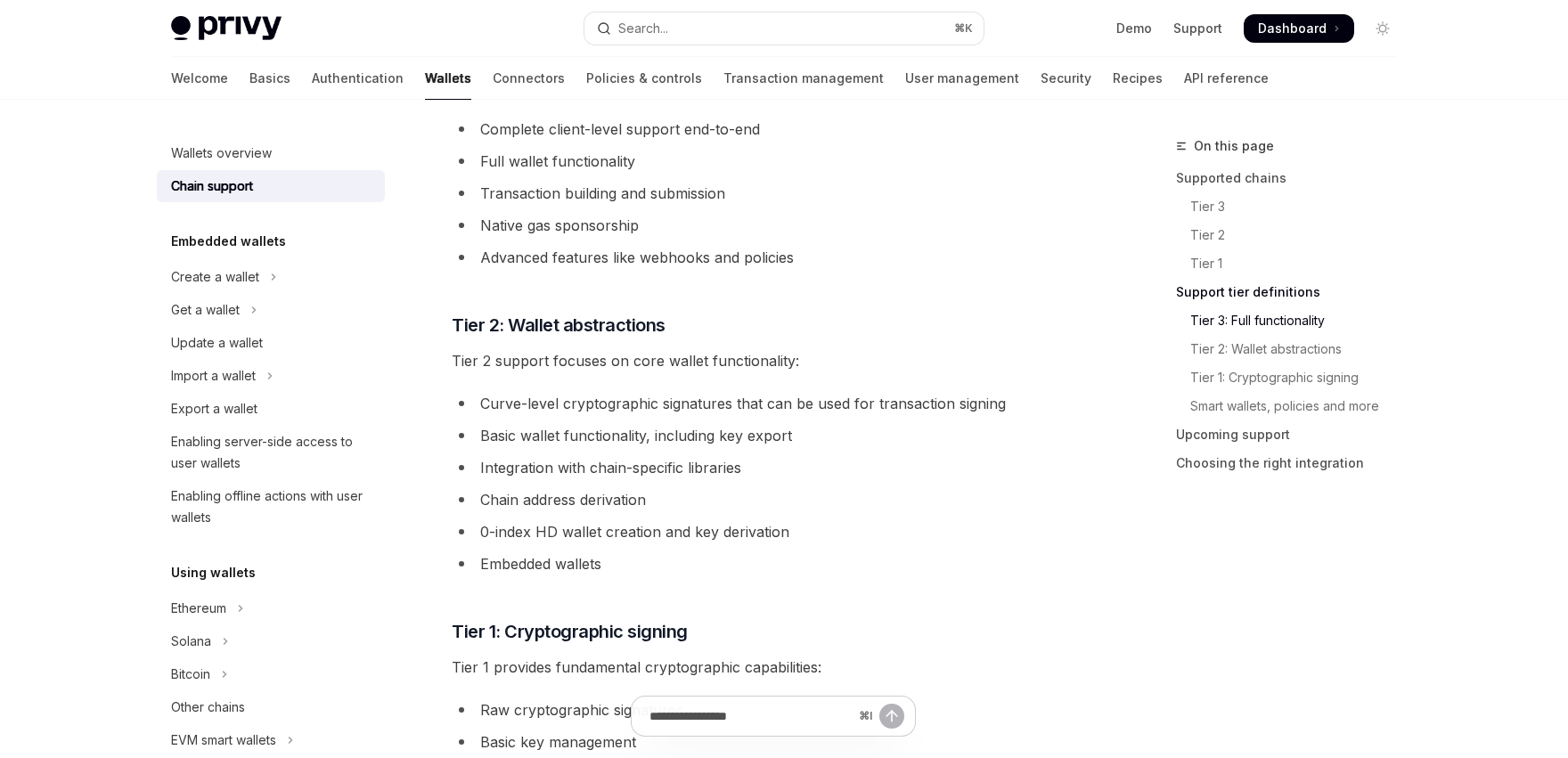
scroll to position [943, 0]
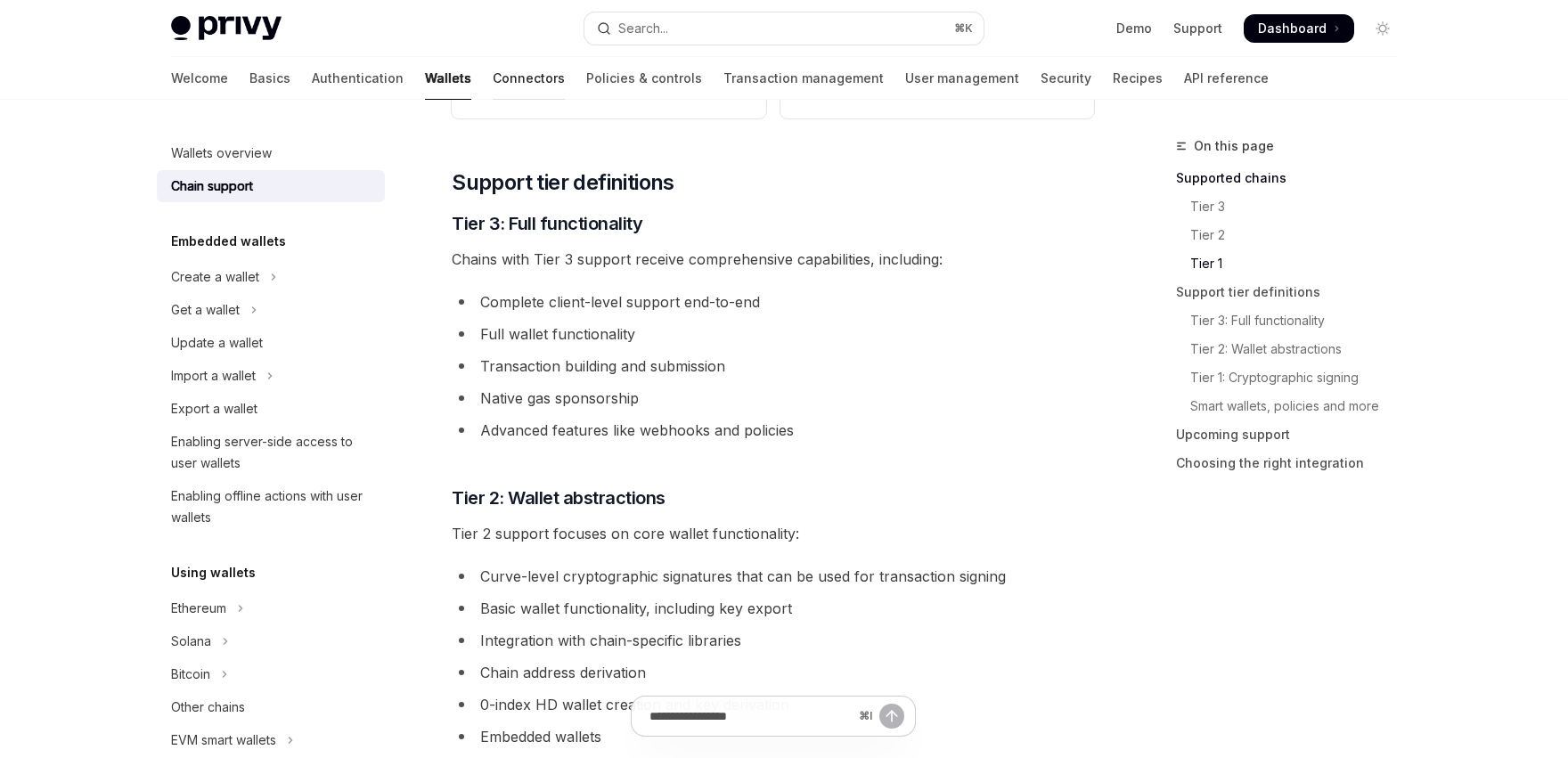
type textarea "*"
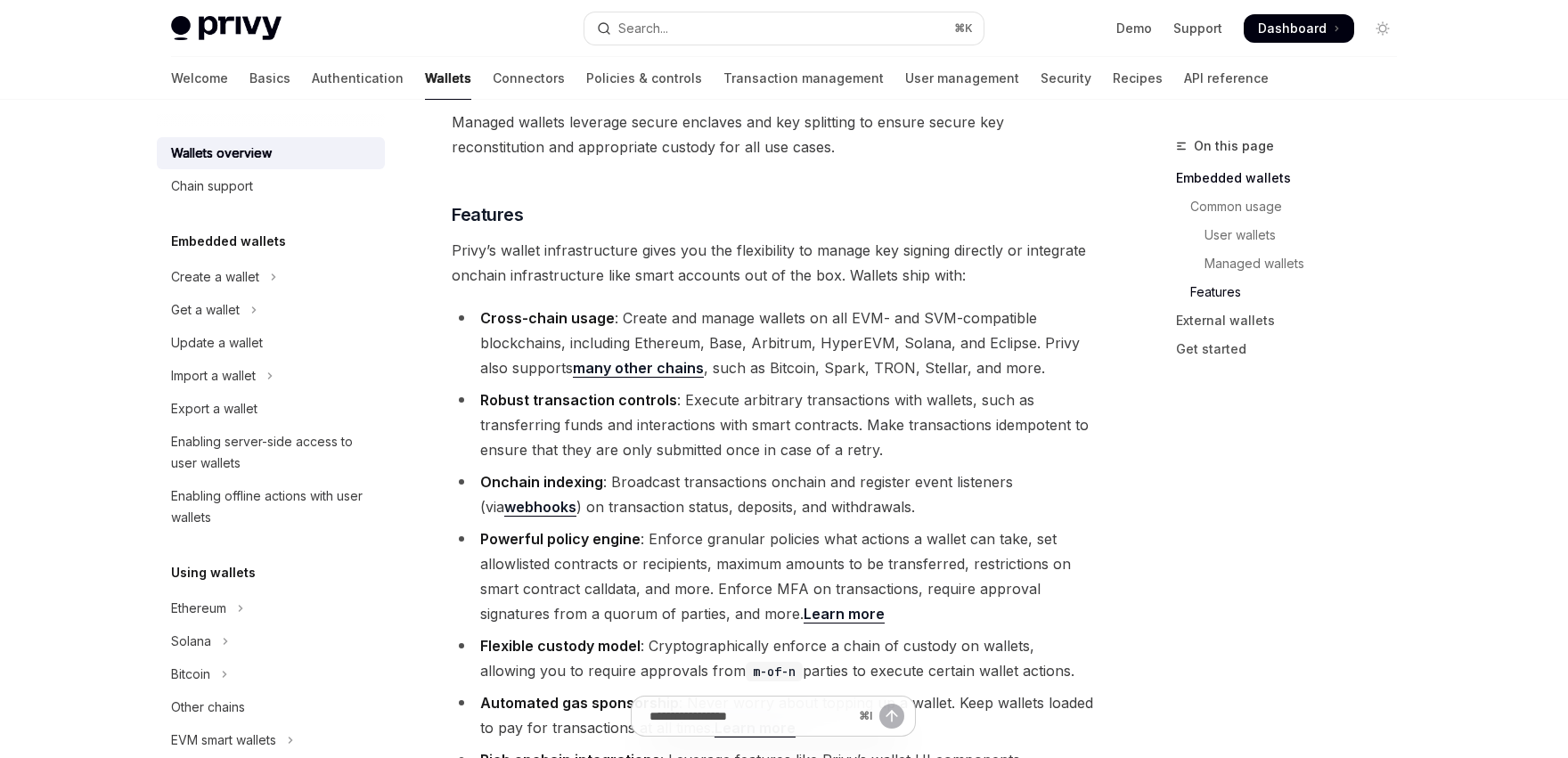
scroll to position [1908, 0]
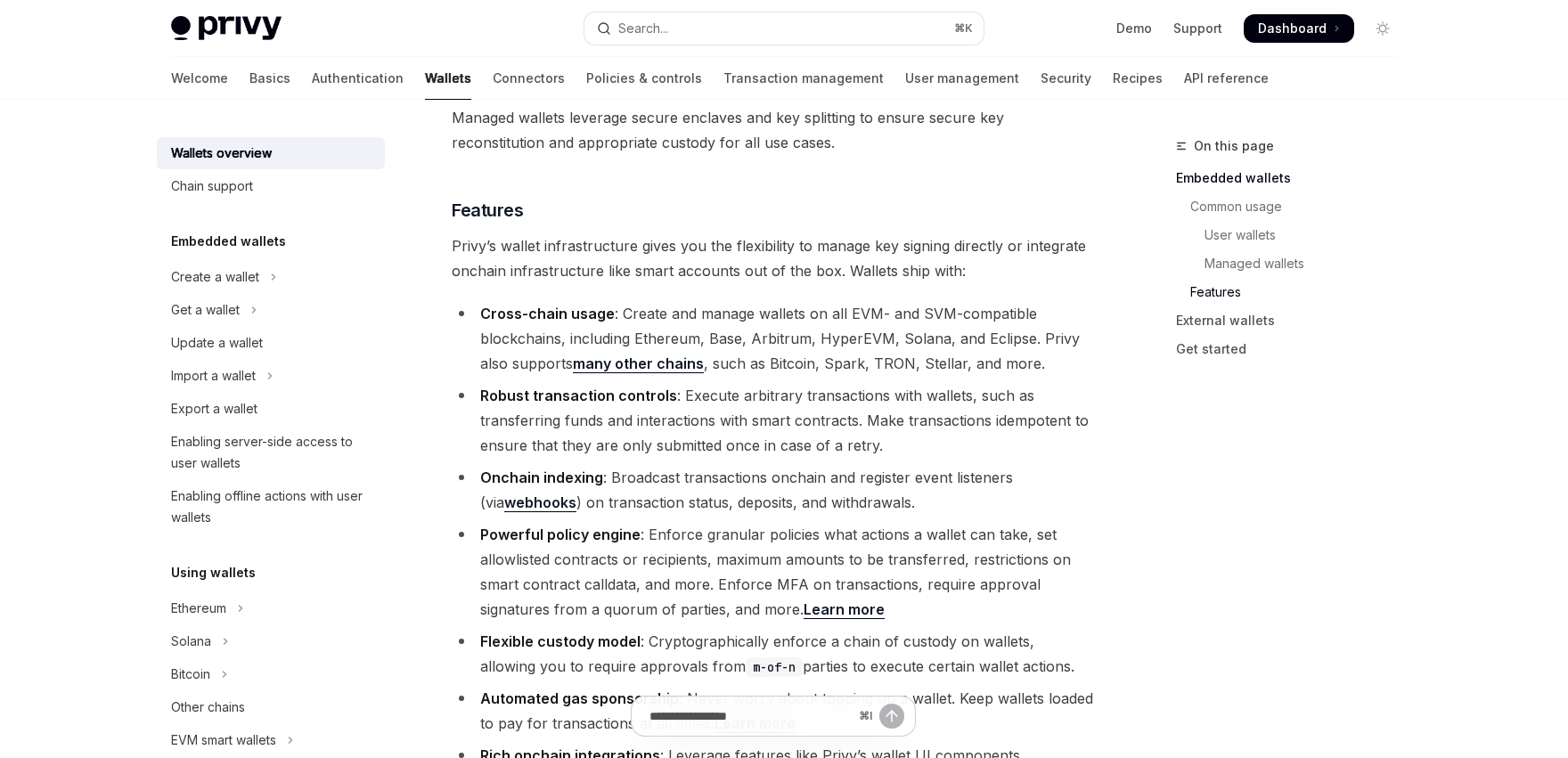
drag, startPoint x: 1301, startPoint y: 412, endPoint x: 1049, endPoint y: 409, distance: 252.0
click at [1302, 412] on div "On this page Embedded wallets Common usage User wallets Managed wallets Feature…" at bounding box center [1276, 447] width 271 height 622
